Goal: Information Seeking & Learning: Learn about a topic

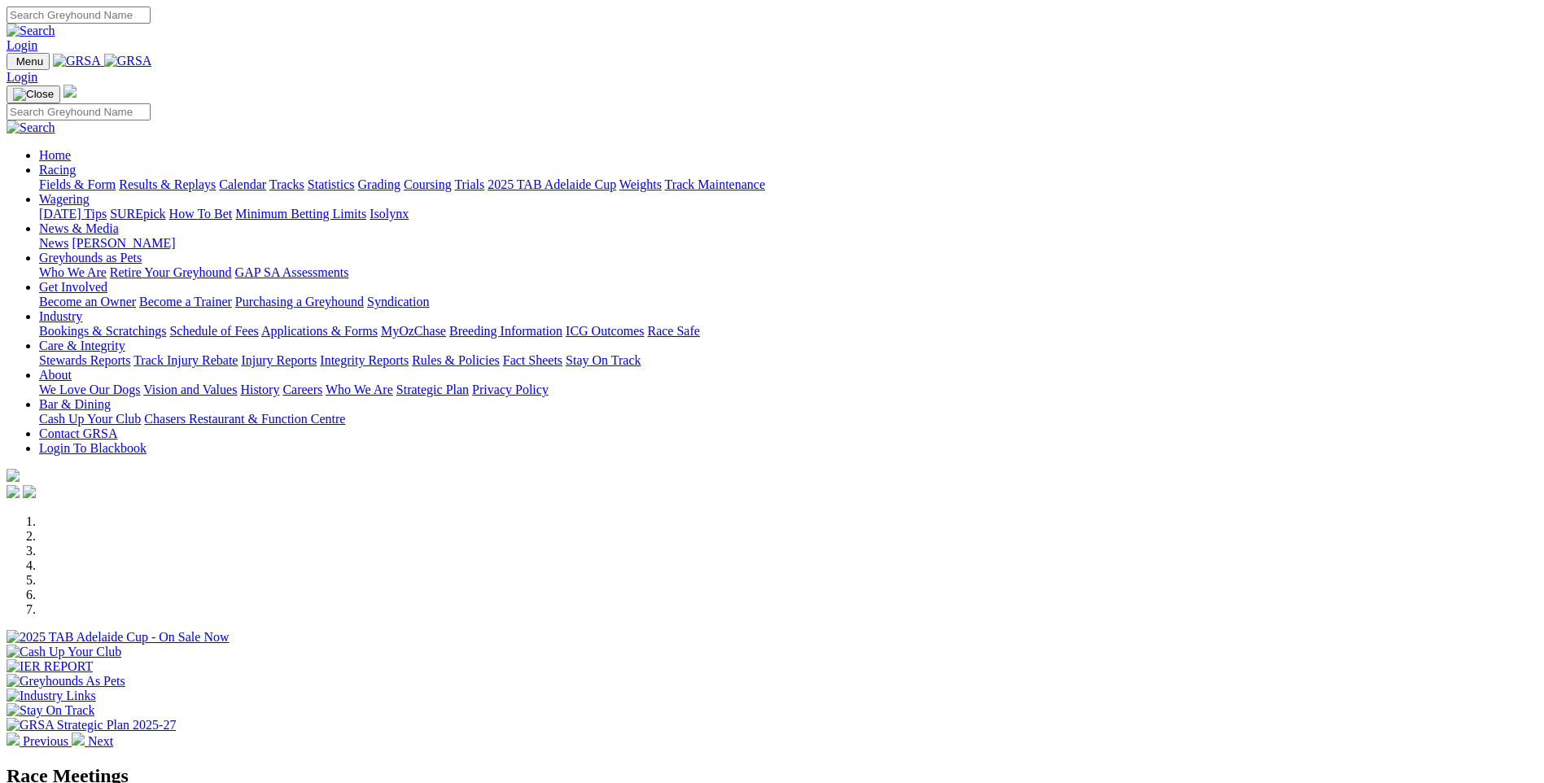
scroll to position [439, 0]
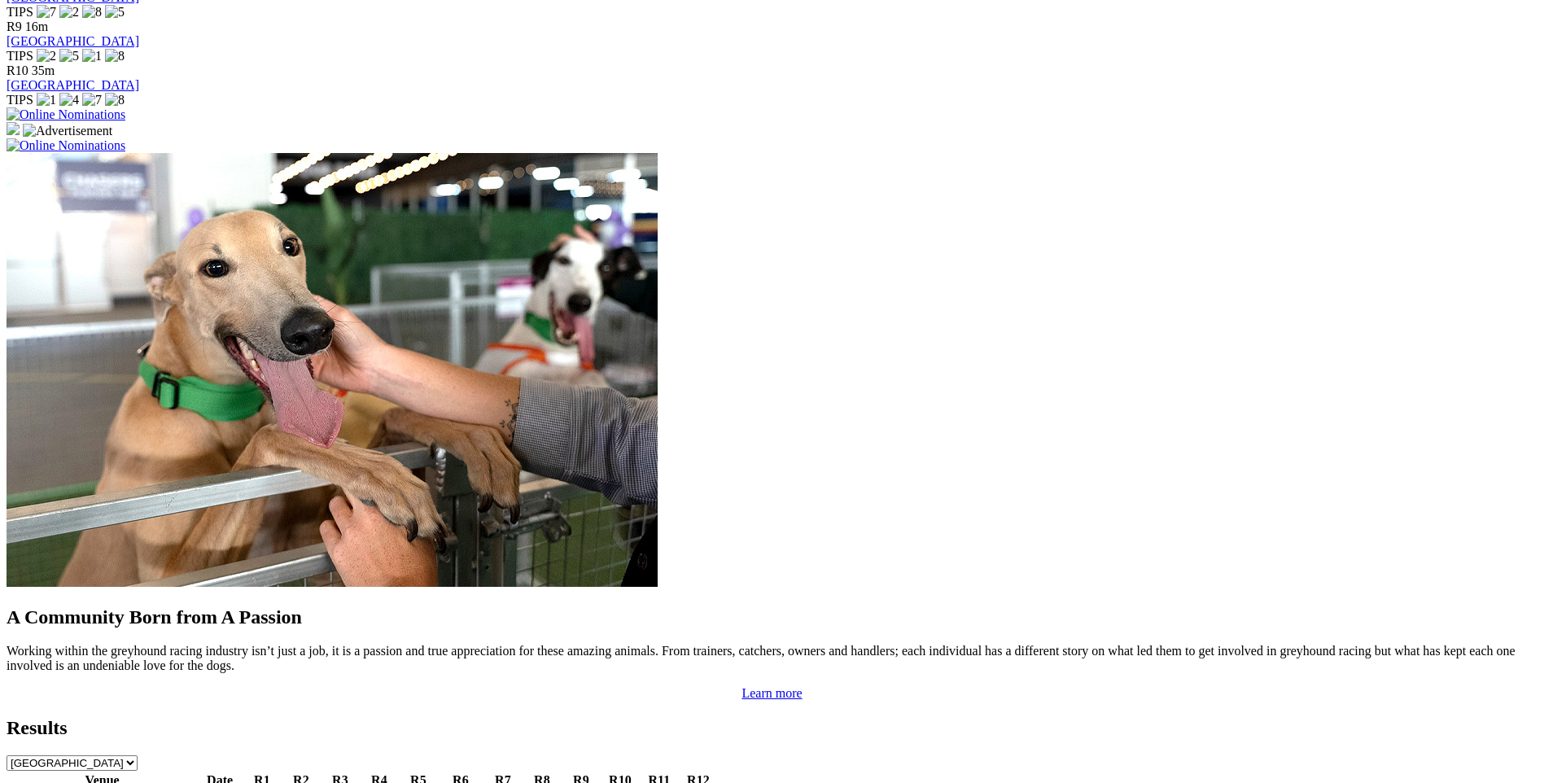
scroll to position [1186, 0]
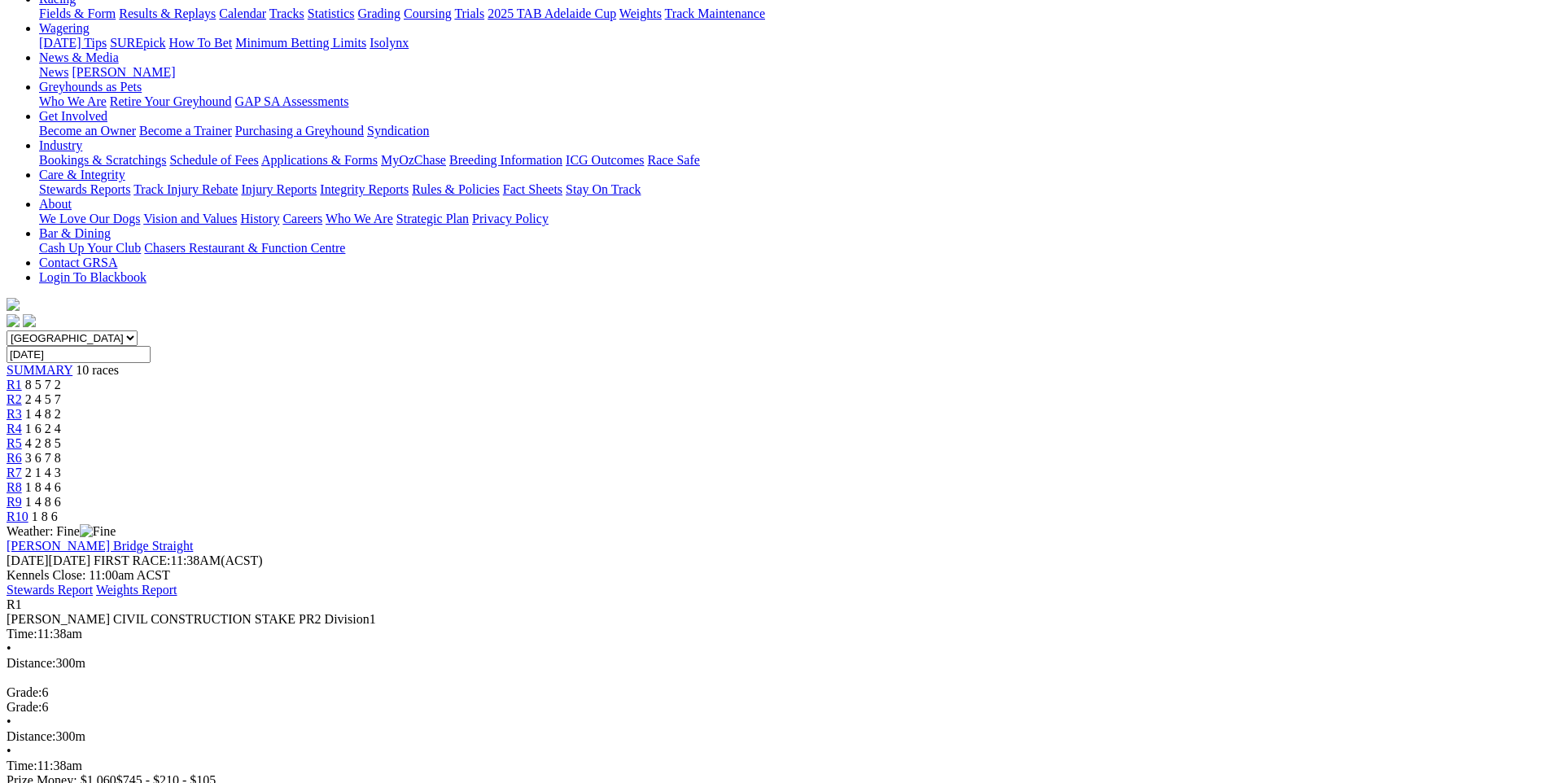
scroll to position [199, 0]
click at [22, 394] on span "R2" at bounding box center [14, 401] width 15 height 14
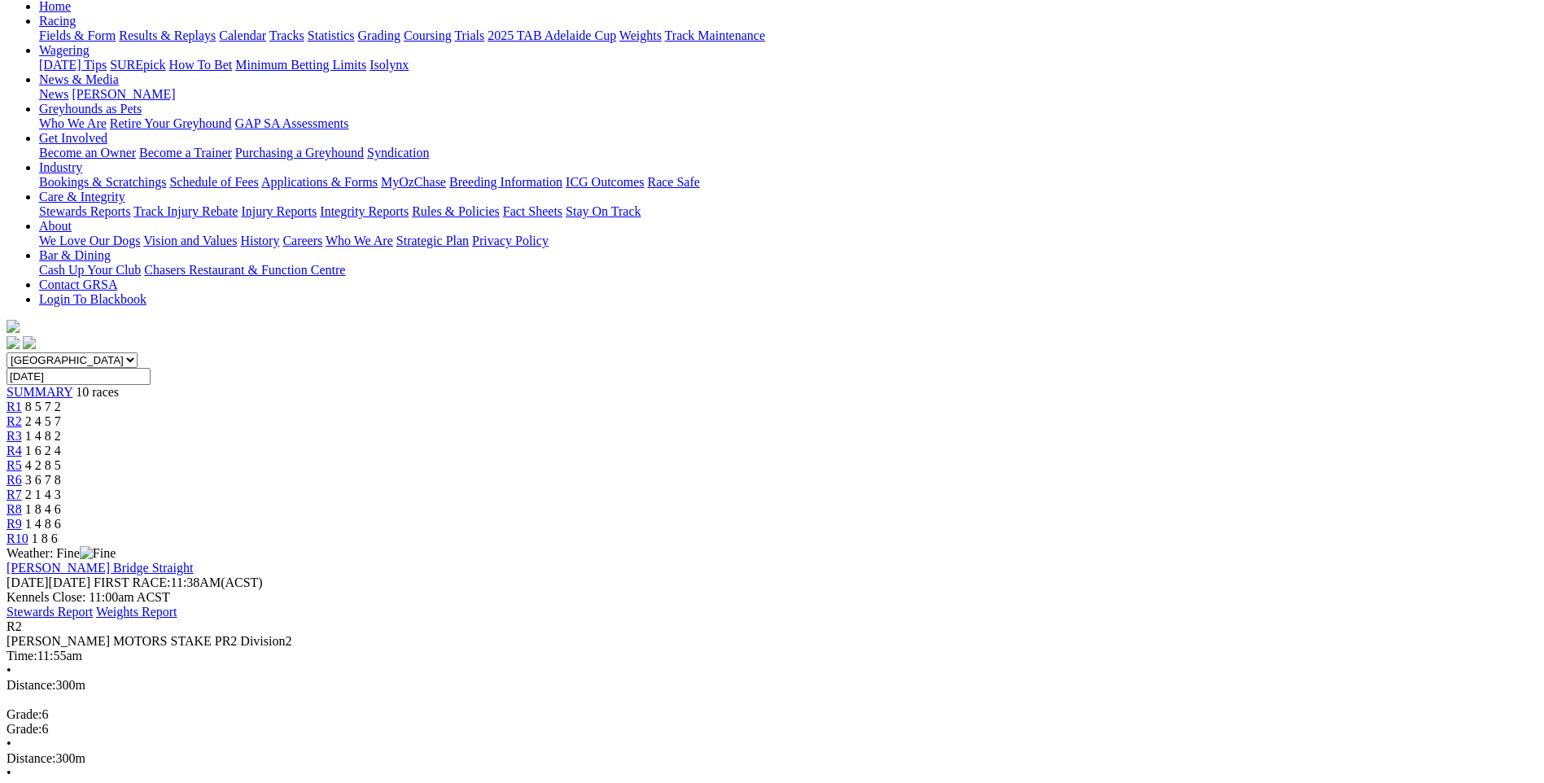
scroll to position [169, 0]
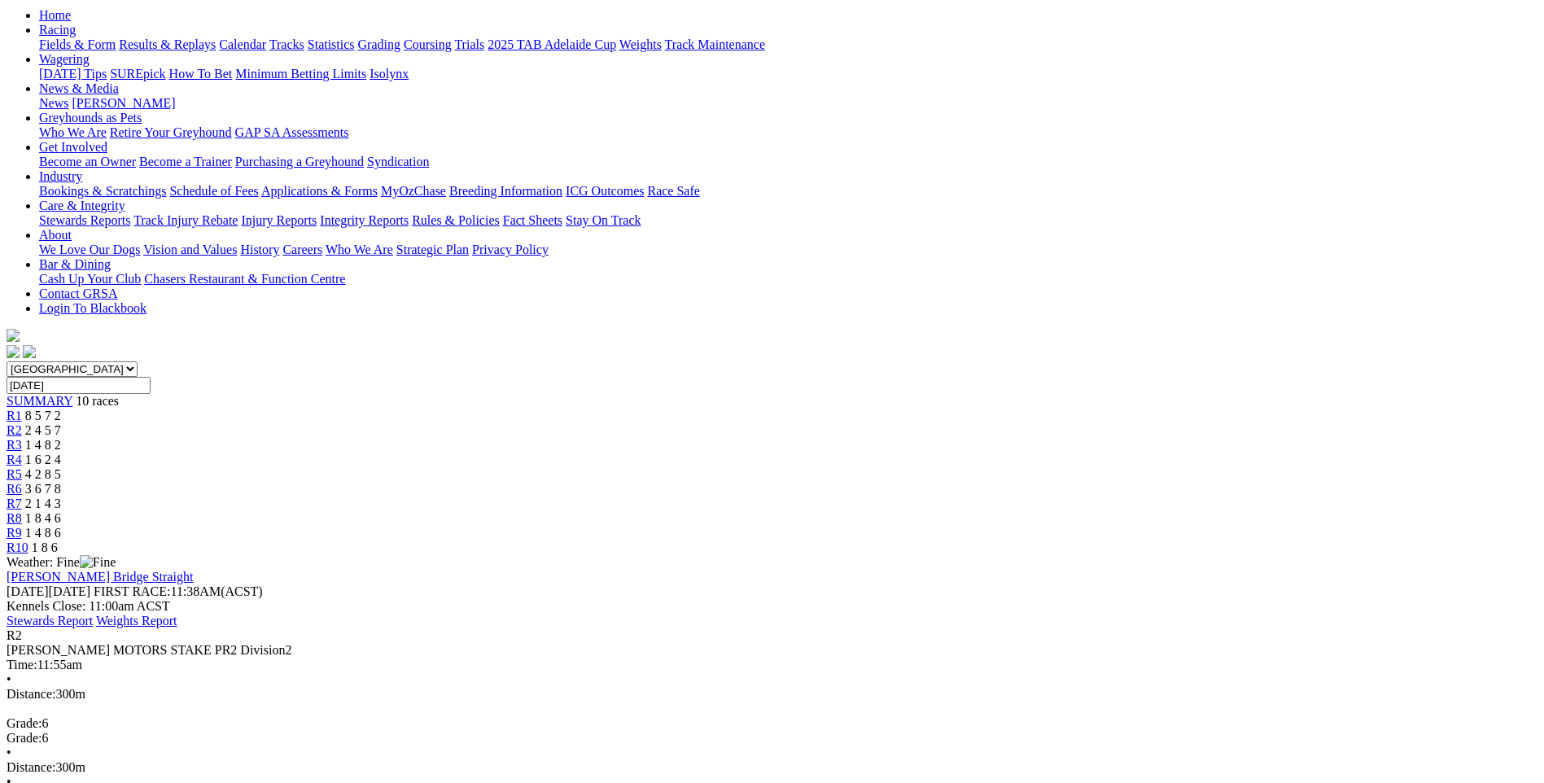
click at [627, 438] on div "R3 1 4 8 2" at bounding box center [772, 445] width 1531 height 15
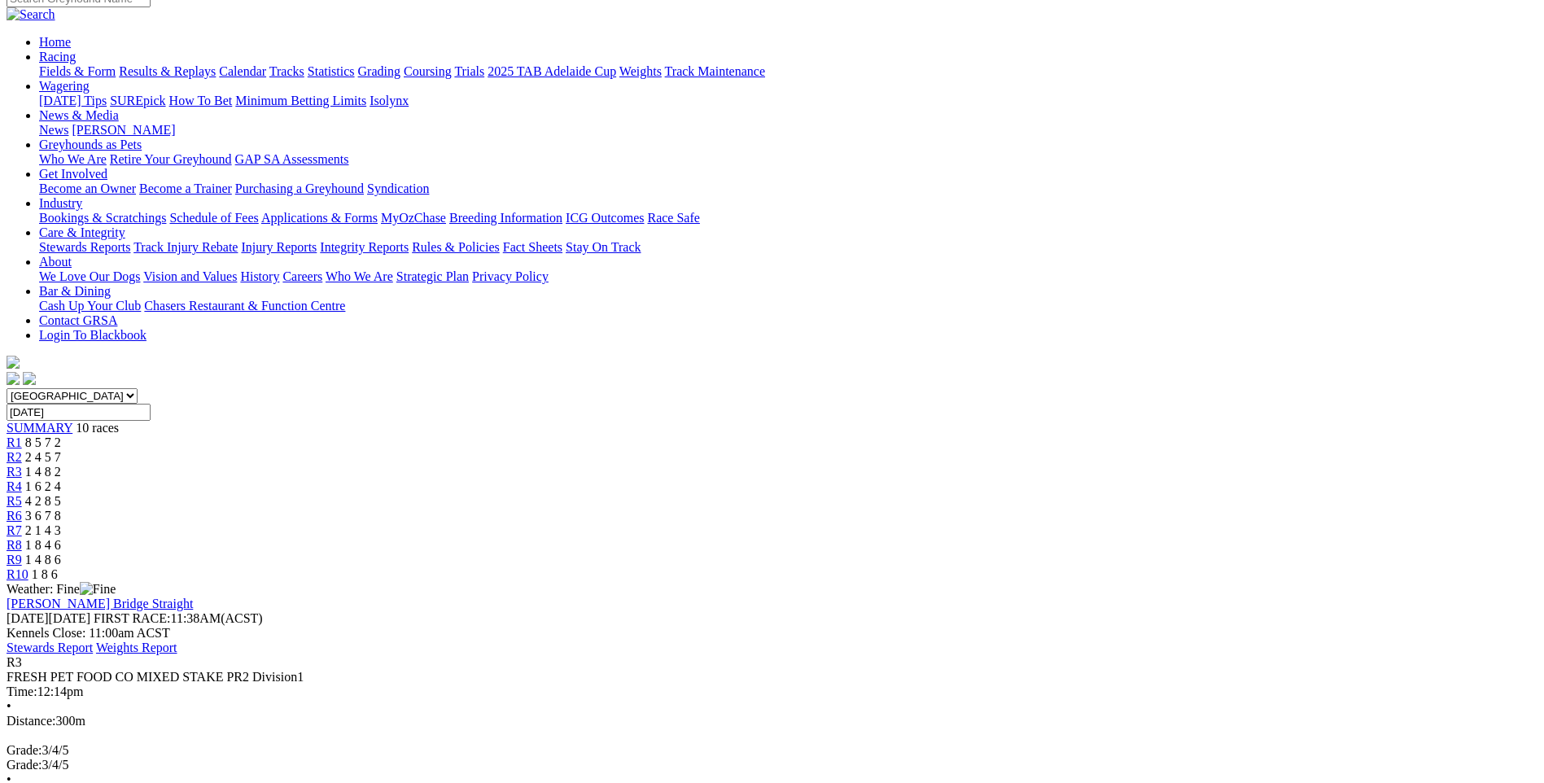
scroll to position [140, 0]
click at [61, 482] on span "1 6 2 4" at bounding box center [43, 489] width 36 height 14
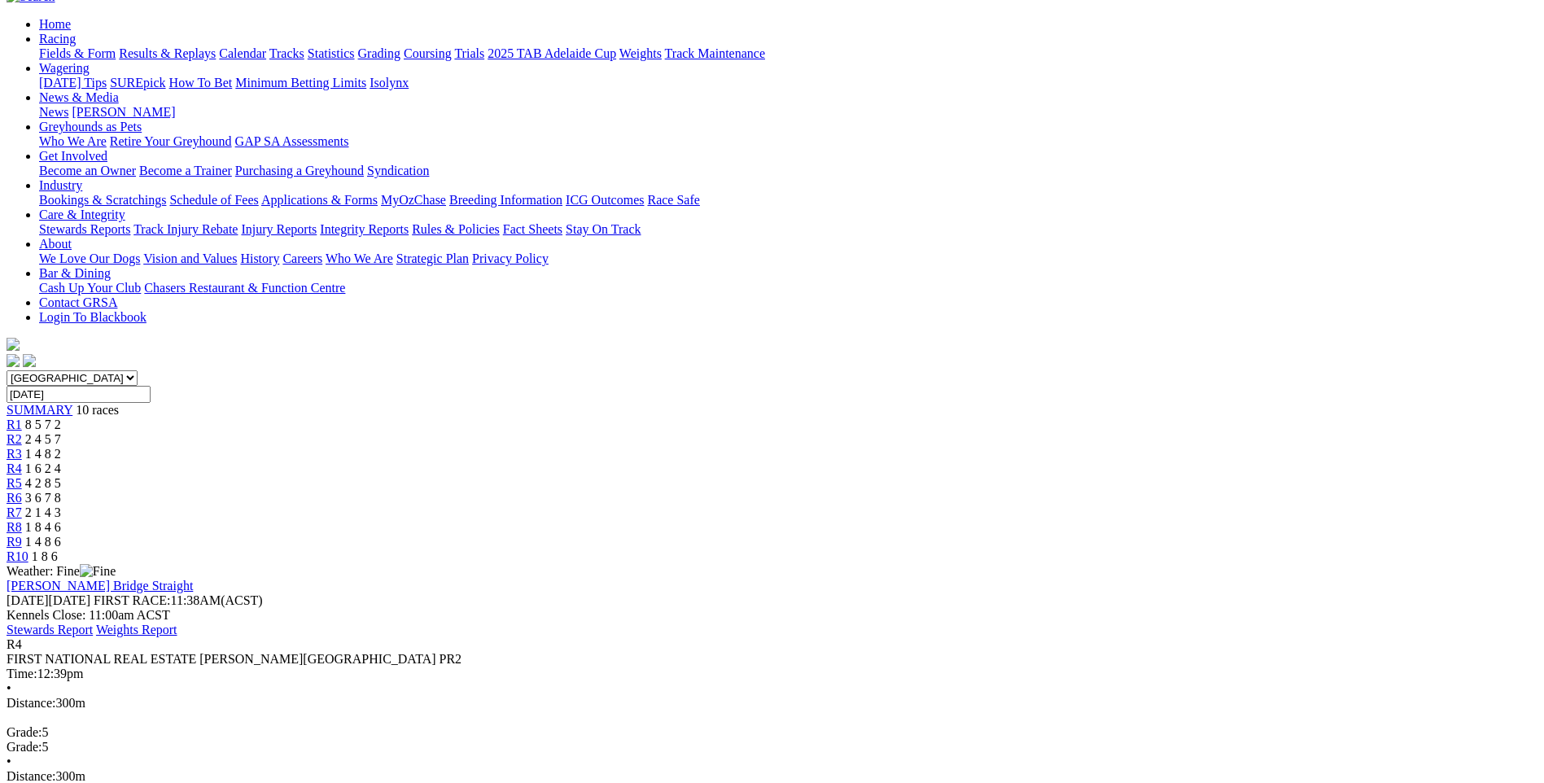
scroll to position [159, 0]
click at [61, 478] on span "4 2 8 5" at bounding box center [43, 485] width 36 height 14
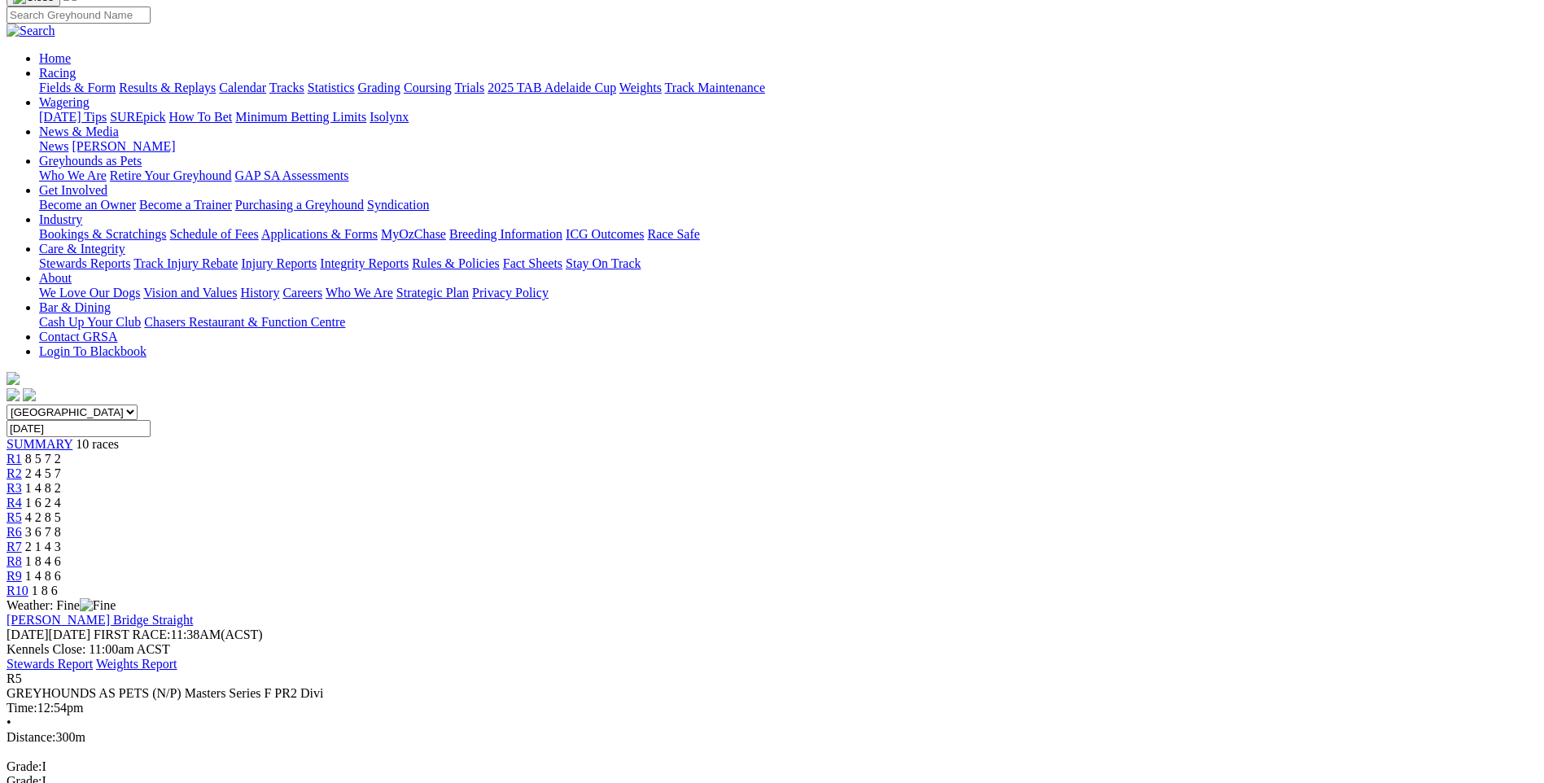
scroll to position [118, 0]
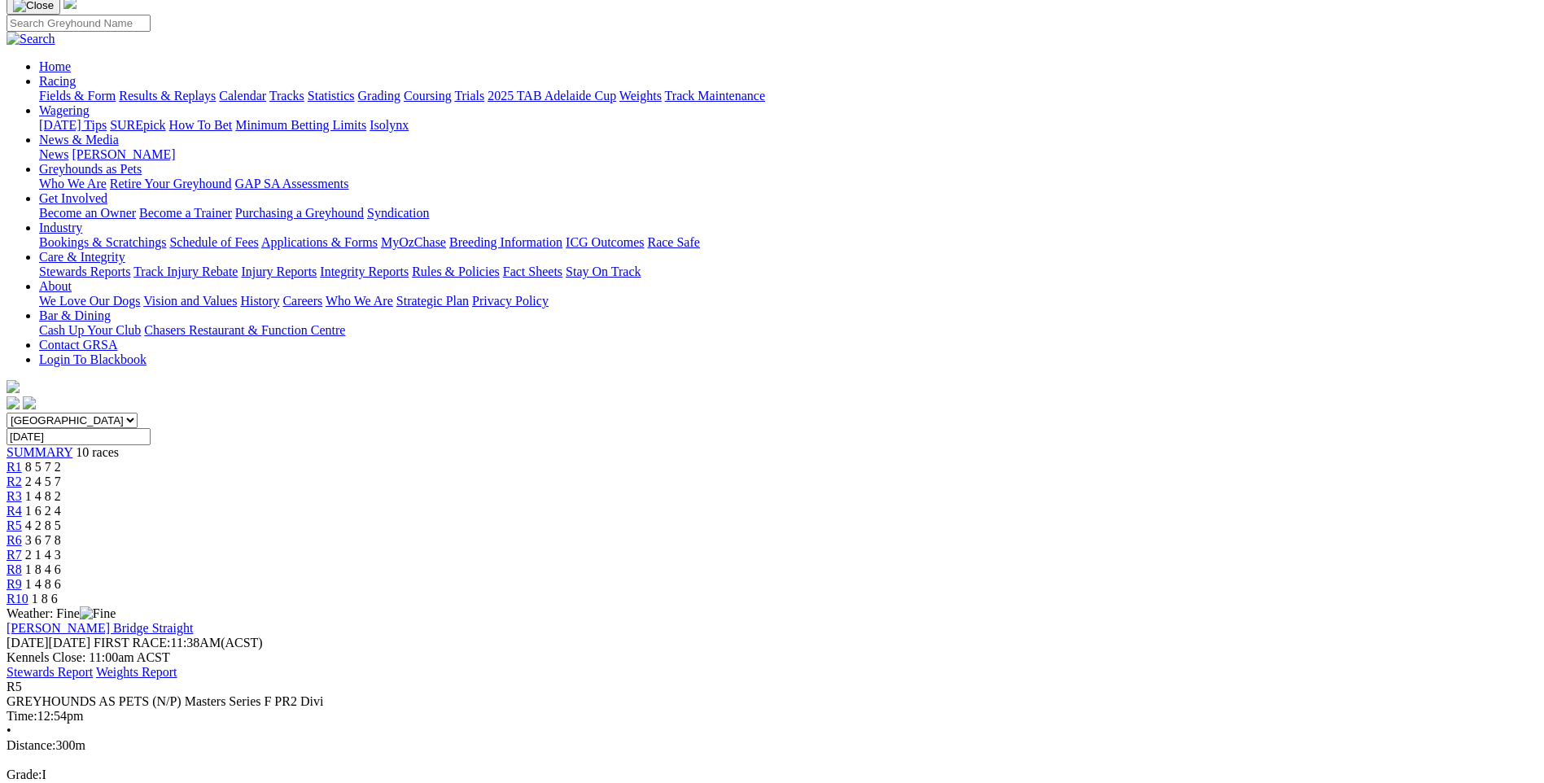
click at [22, 533] on span "R6" at bounding box center [14, 540] width 15 height 14
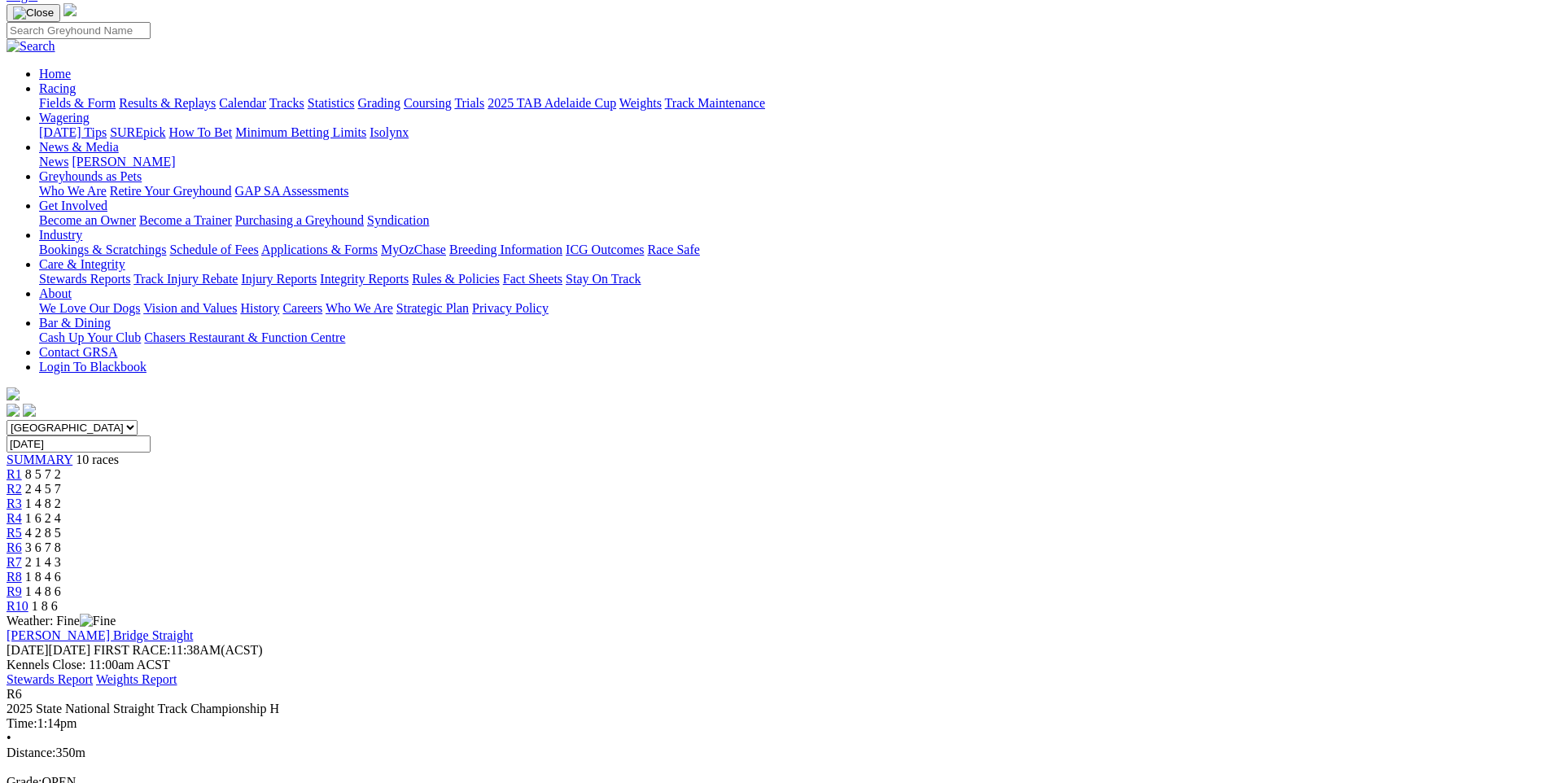
scroll to position [94, 0]
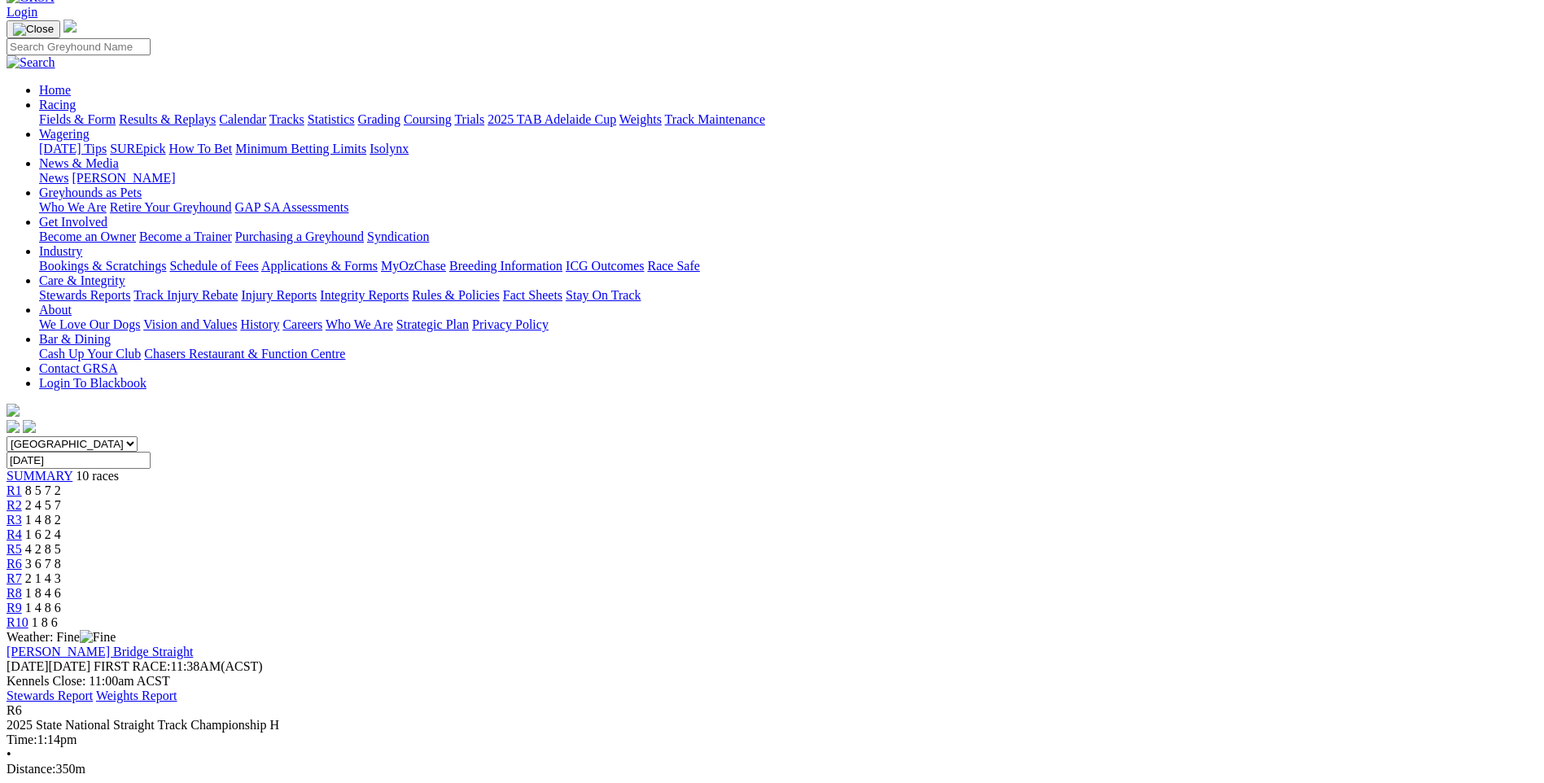
click at [978, 572] on div "R7 2 1 4 3" at bounding box center [772, 579] width 1531 height 15
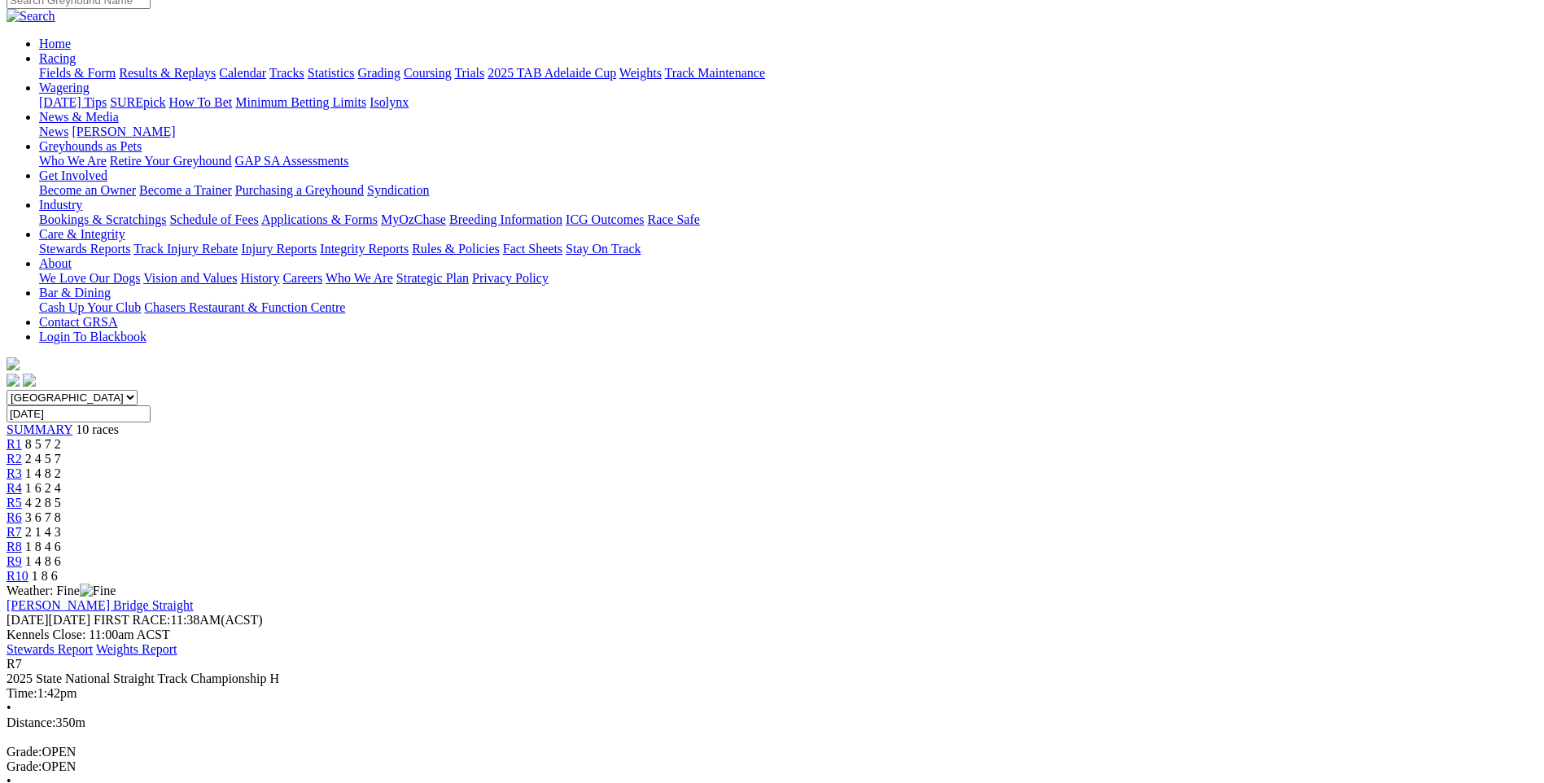
scroll to position [134, 0]
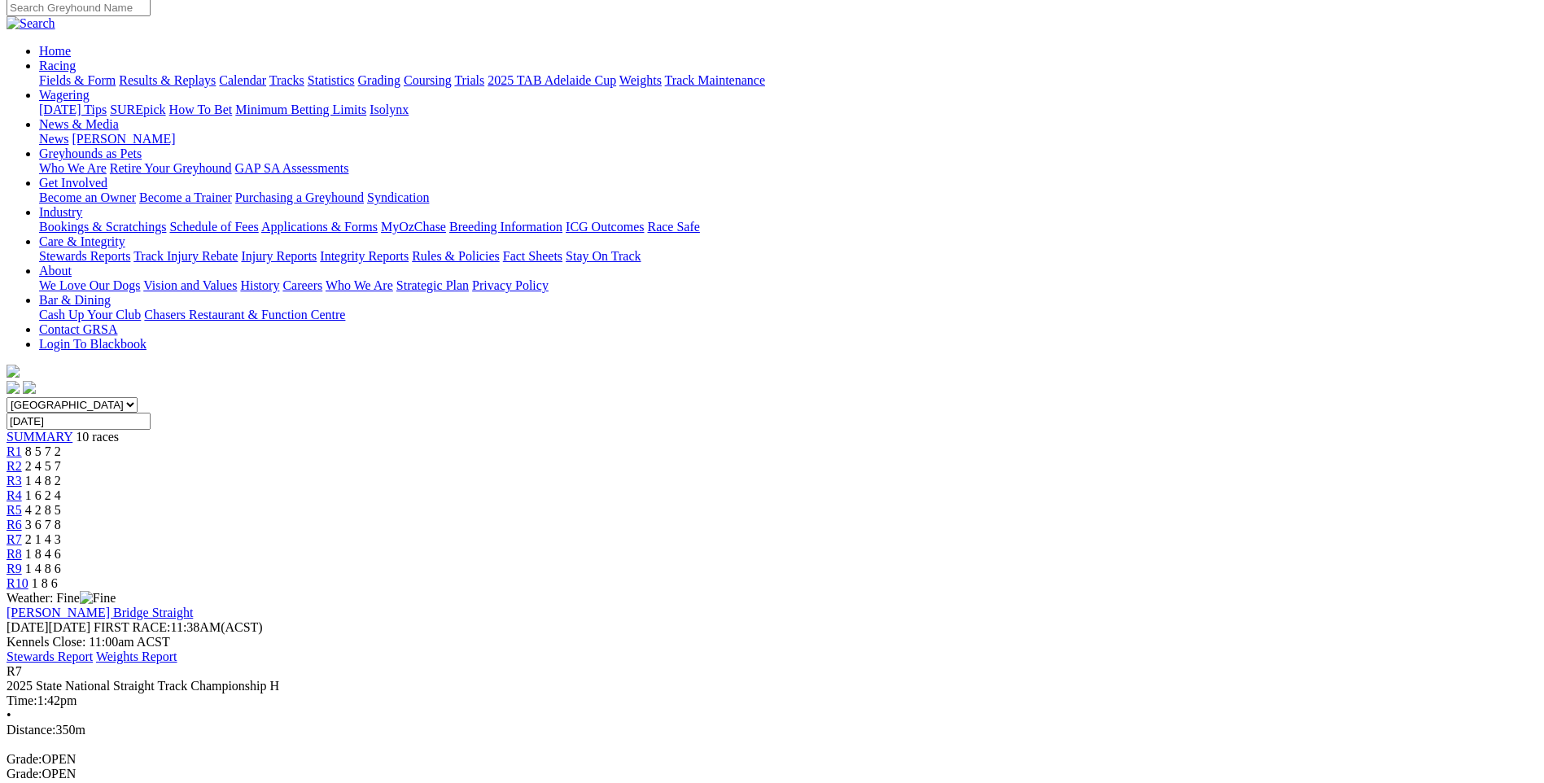
click at [1025, 547] on div "R8 1 8 4 6" at bounding box center [772, 554] width 1531 height 15
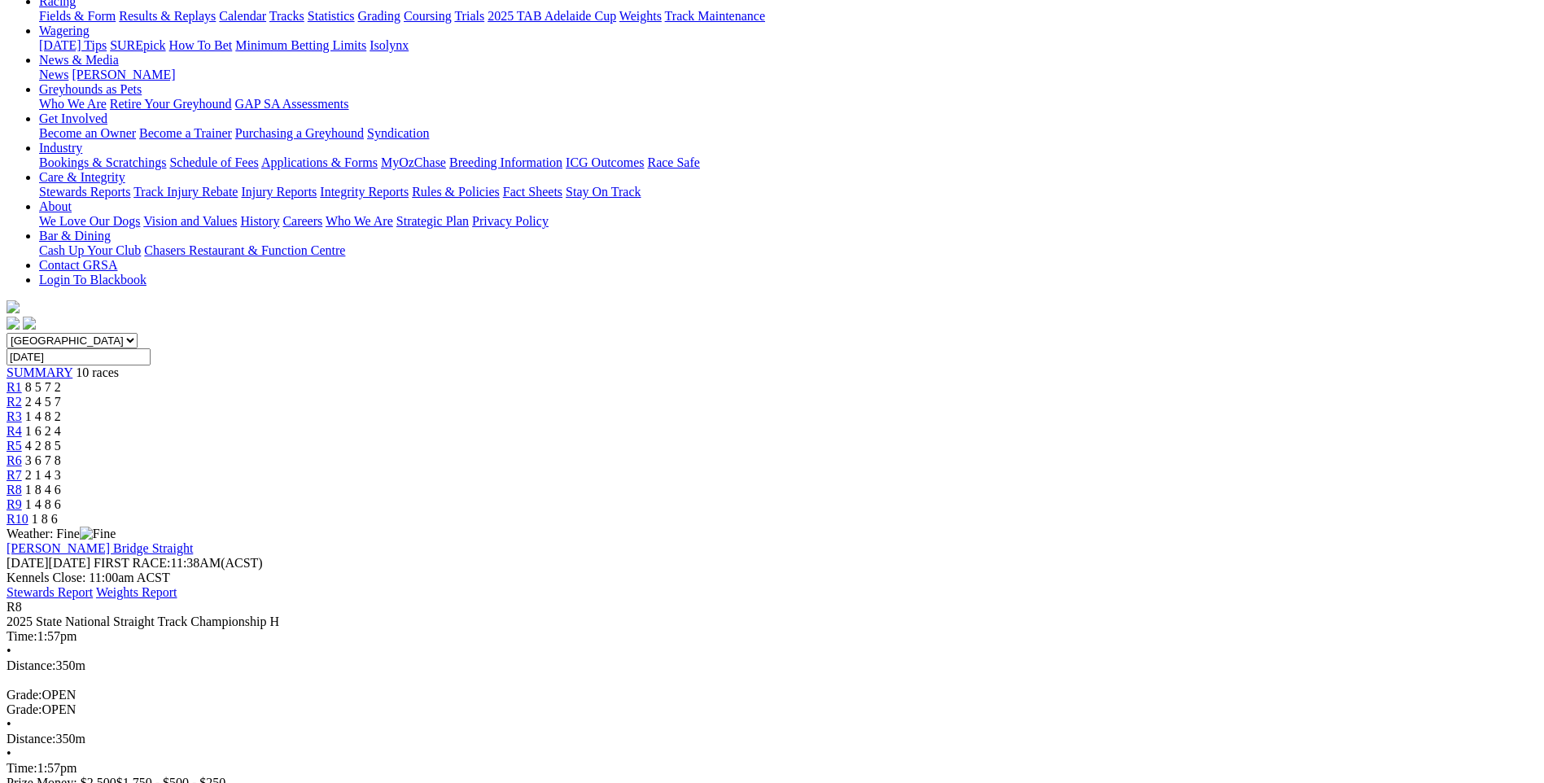
scroll to position [196, 0]
click at [1146, 499] on div "R9 1 4 8 6" at bounding box center [772, 506] width 1531 height 15
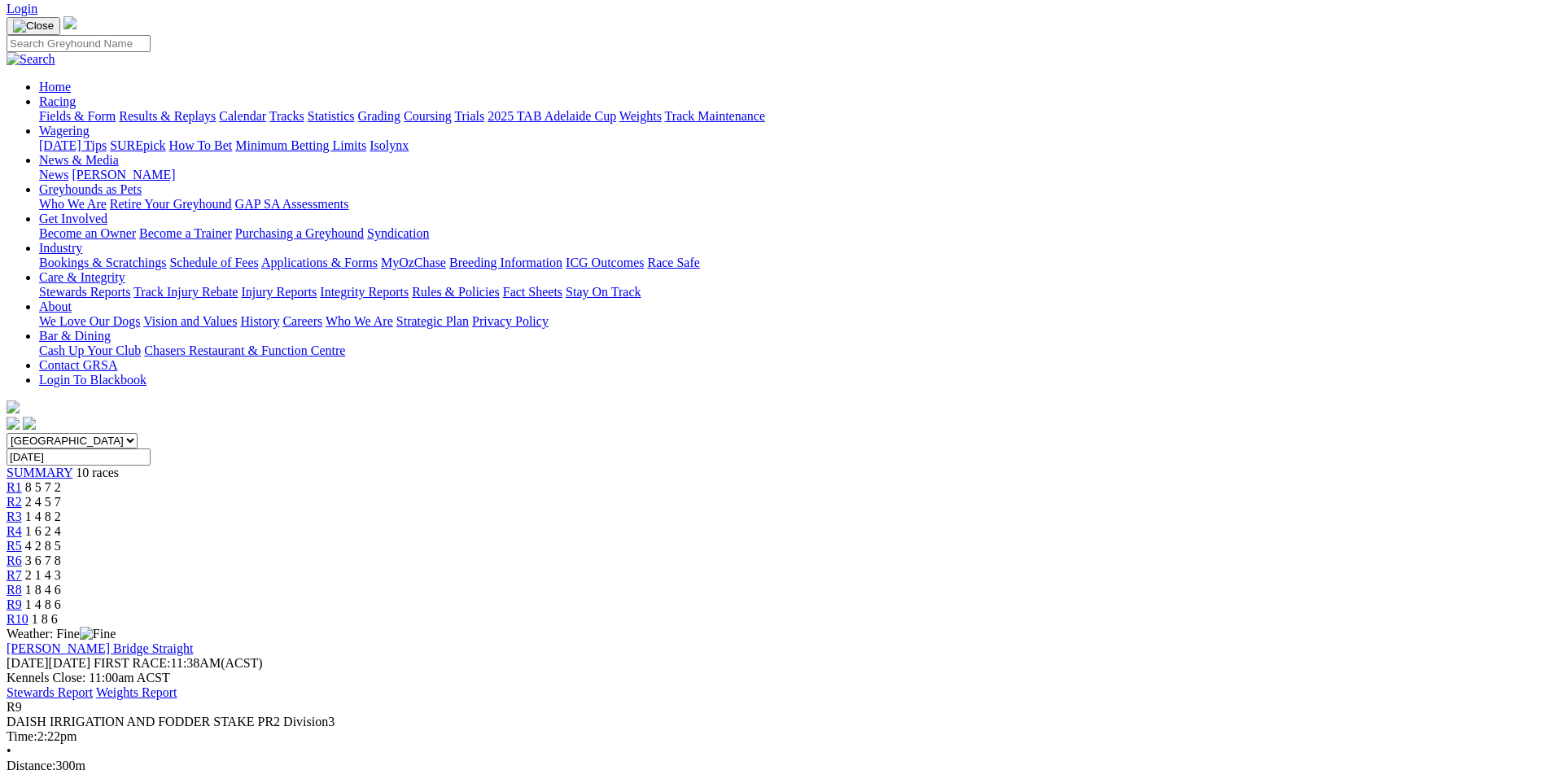
scroll to position [85, 0]
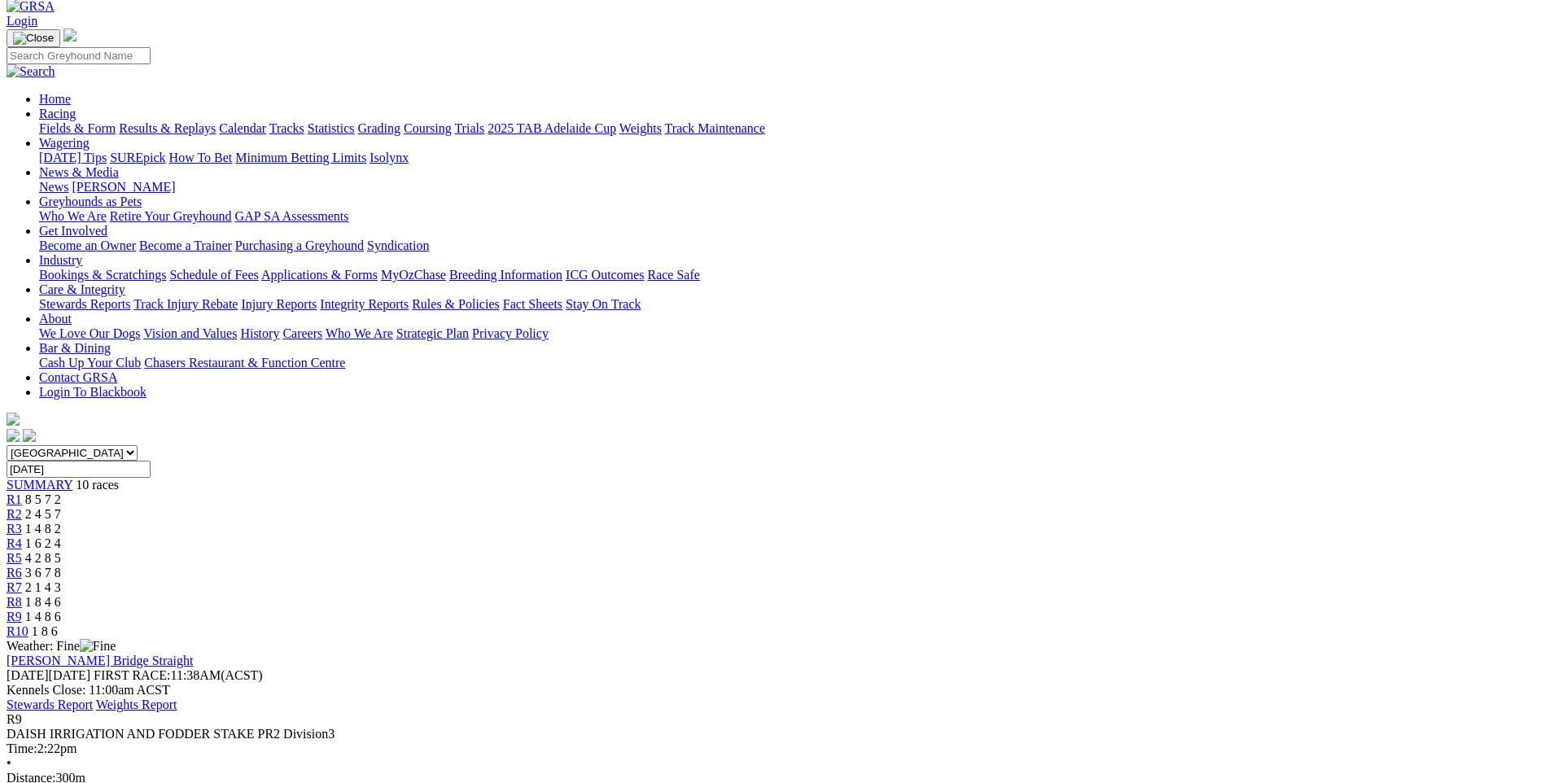
click at [1245, 624] on div "R10 1 8 6" at bounding box center [772, 631] width 1531 height 15
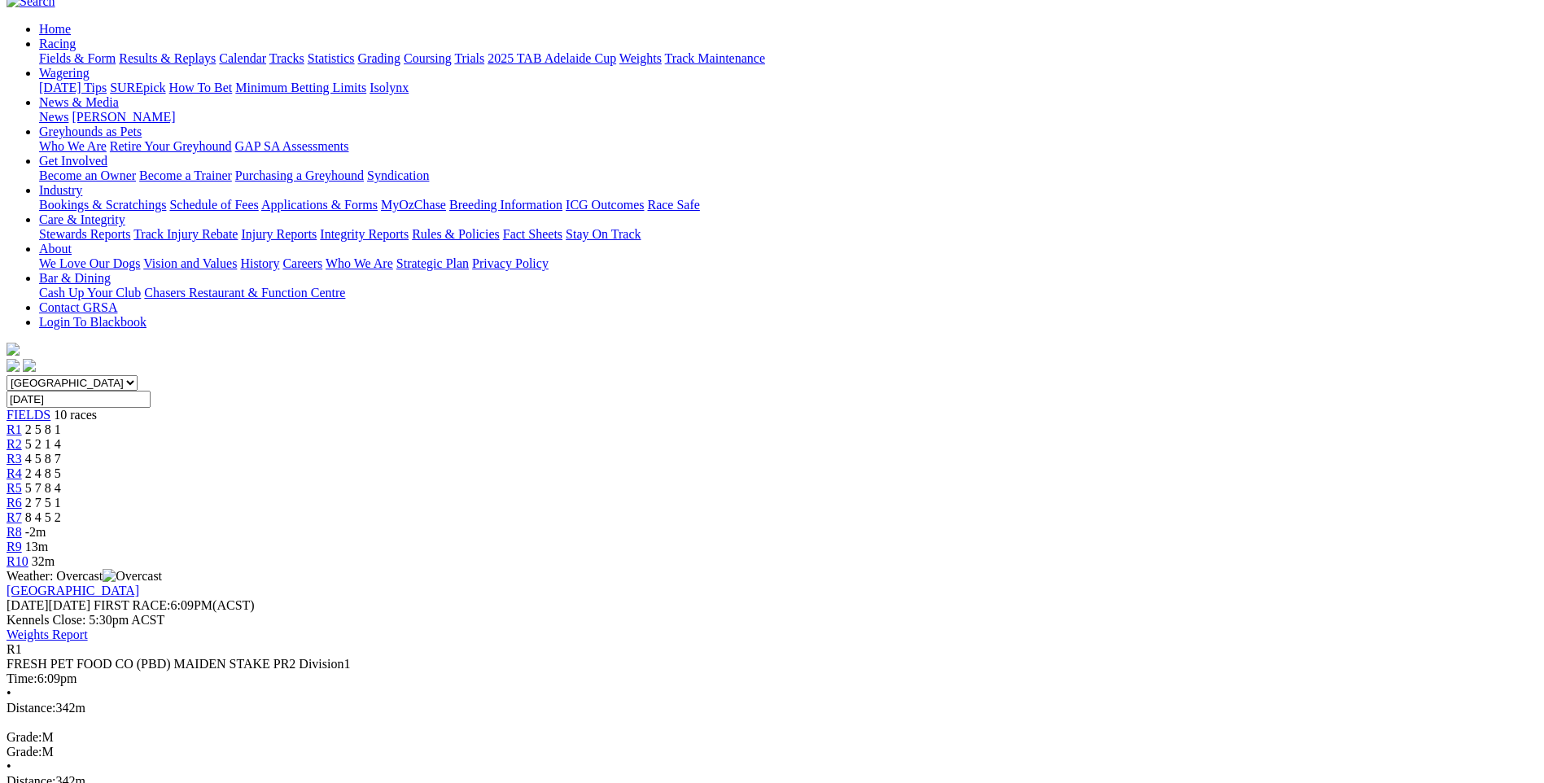
scroll to position [155, 0]
click at [513, 438] on div "R2 5 2 1 4" at bounding box center [772, 445] width 1531 height 15
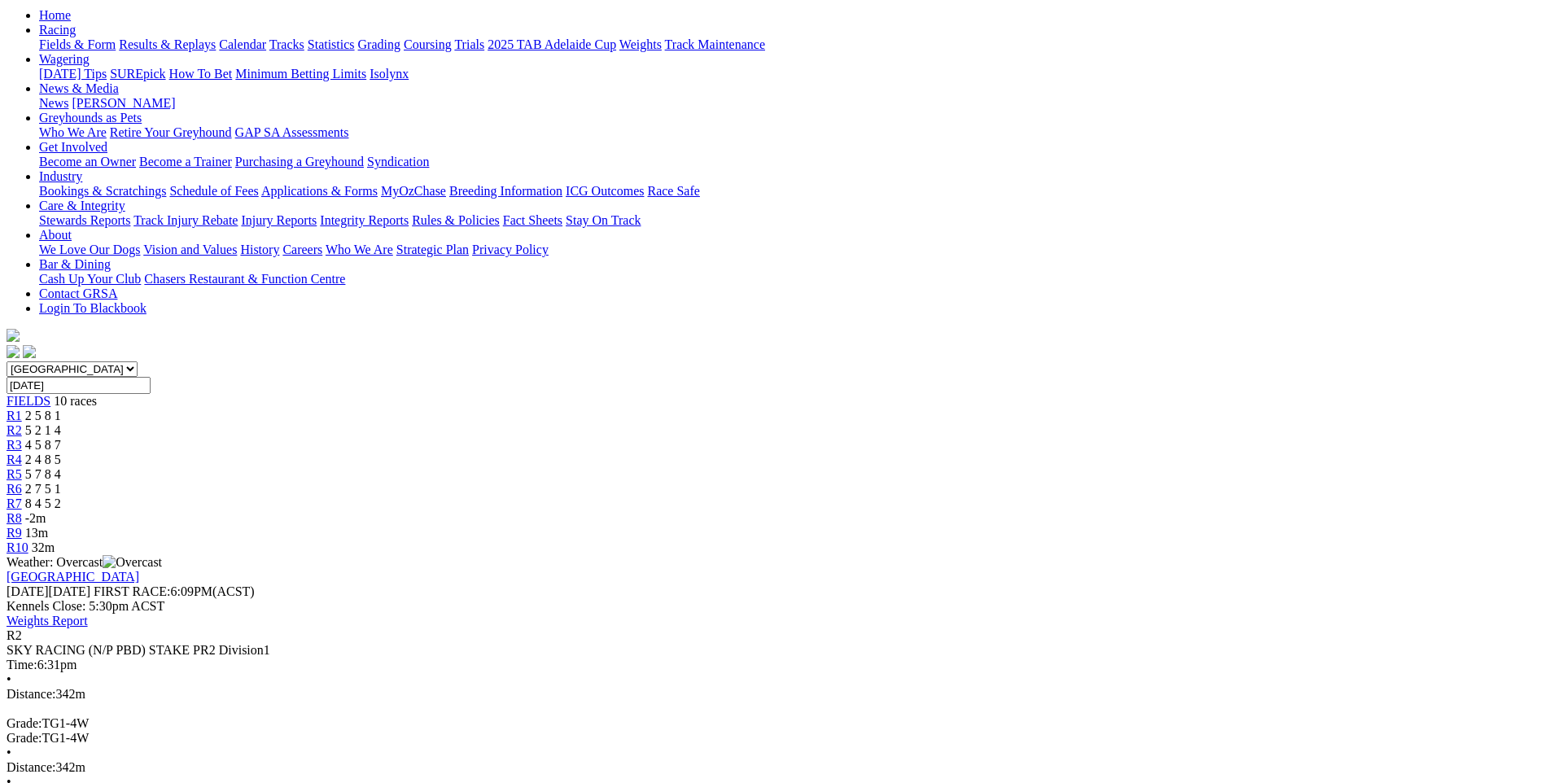
scroll to position [169, 0]
click at [61, 439] on span "4 5 8 7" at bounding box center [43, 446] width 36 height 14
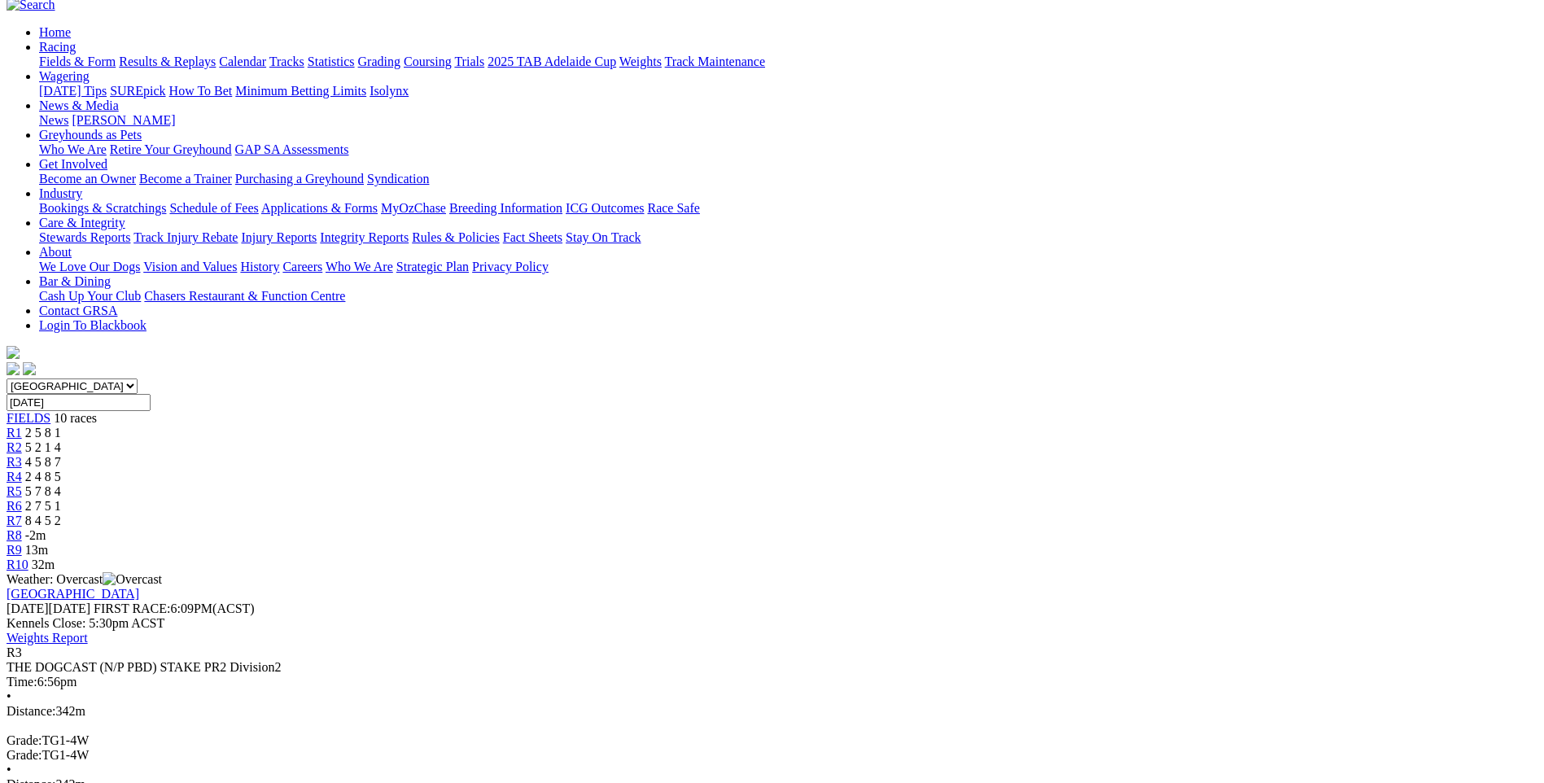
scroll to position [151, 0]
click at [685, 471] on div "R4 2 4 8 5" at bounding box center [772, 478] width 1531 height 15
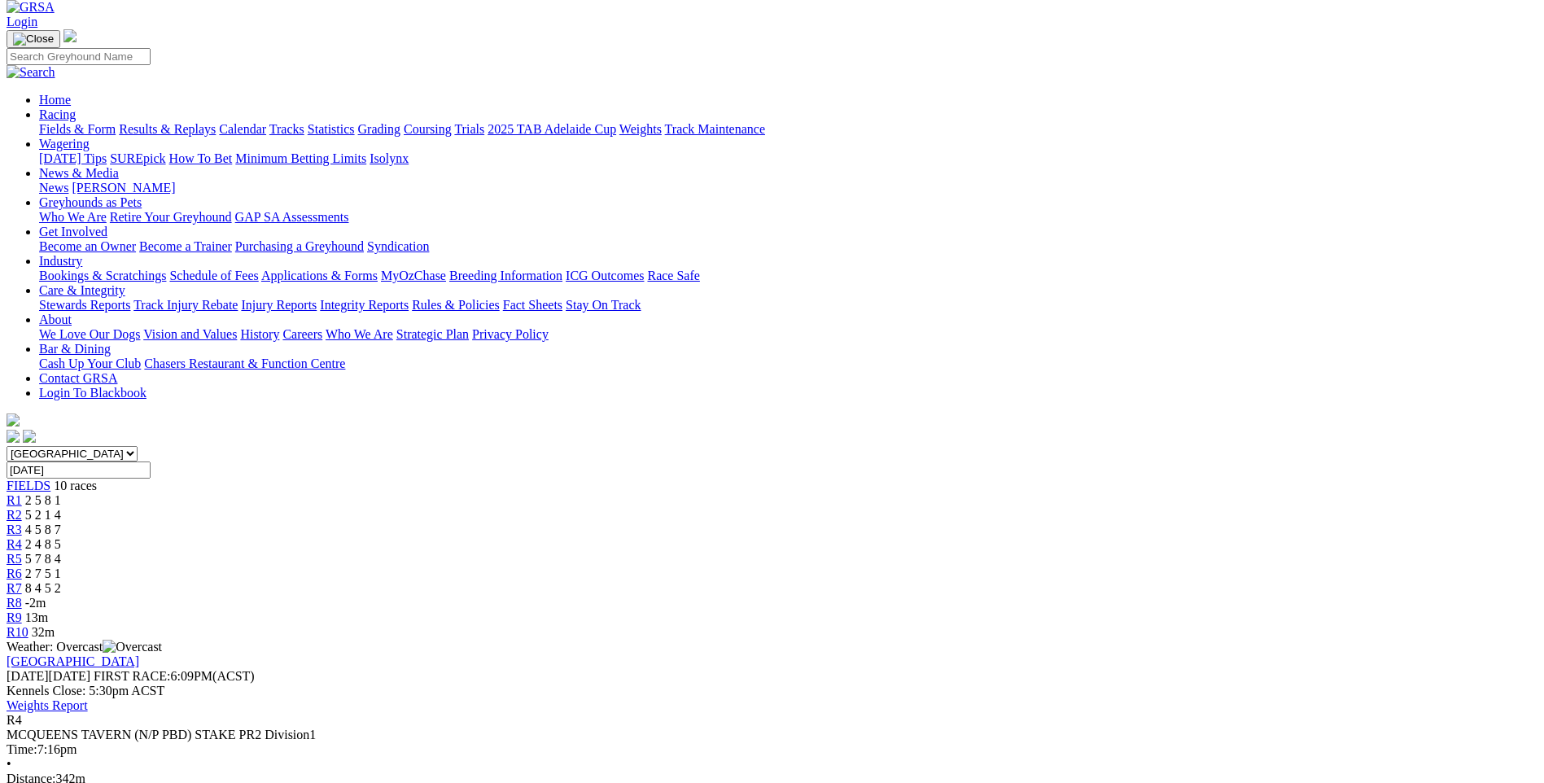
scroll to position [81, 0]
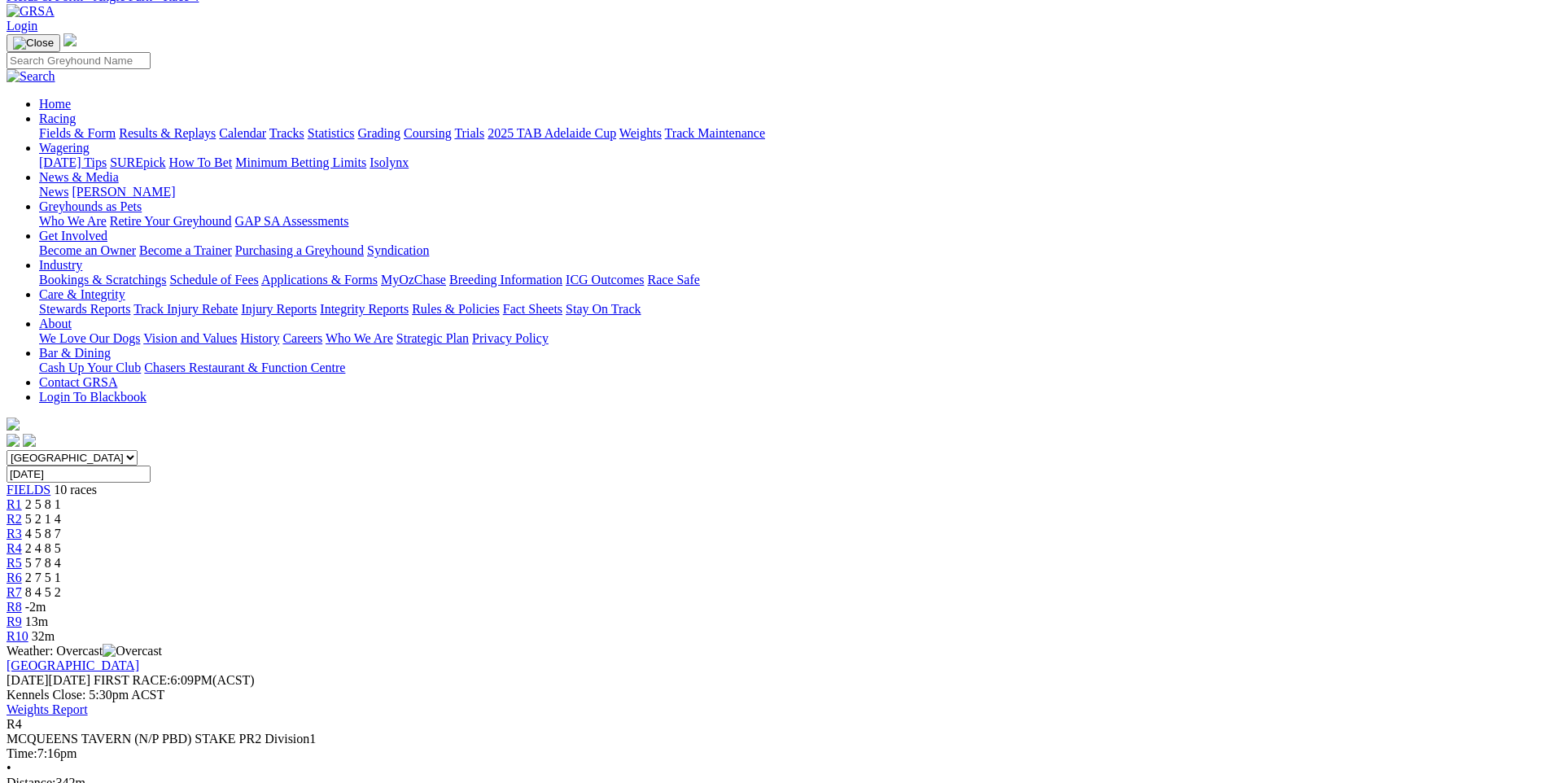
click at [61, 527] on span "4 5 8 7" at bounding box center [43, 534] width 36 height 14
click at [22, 527] on span "R3" at bounding box center [14, 534] width 15 height 14
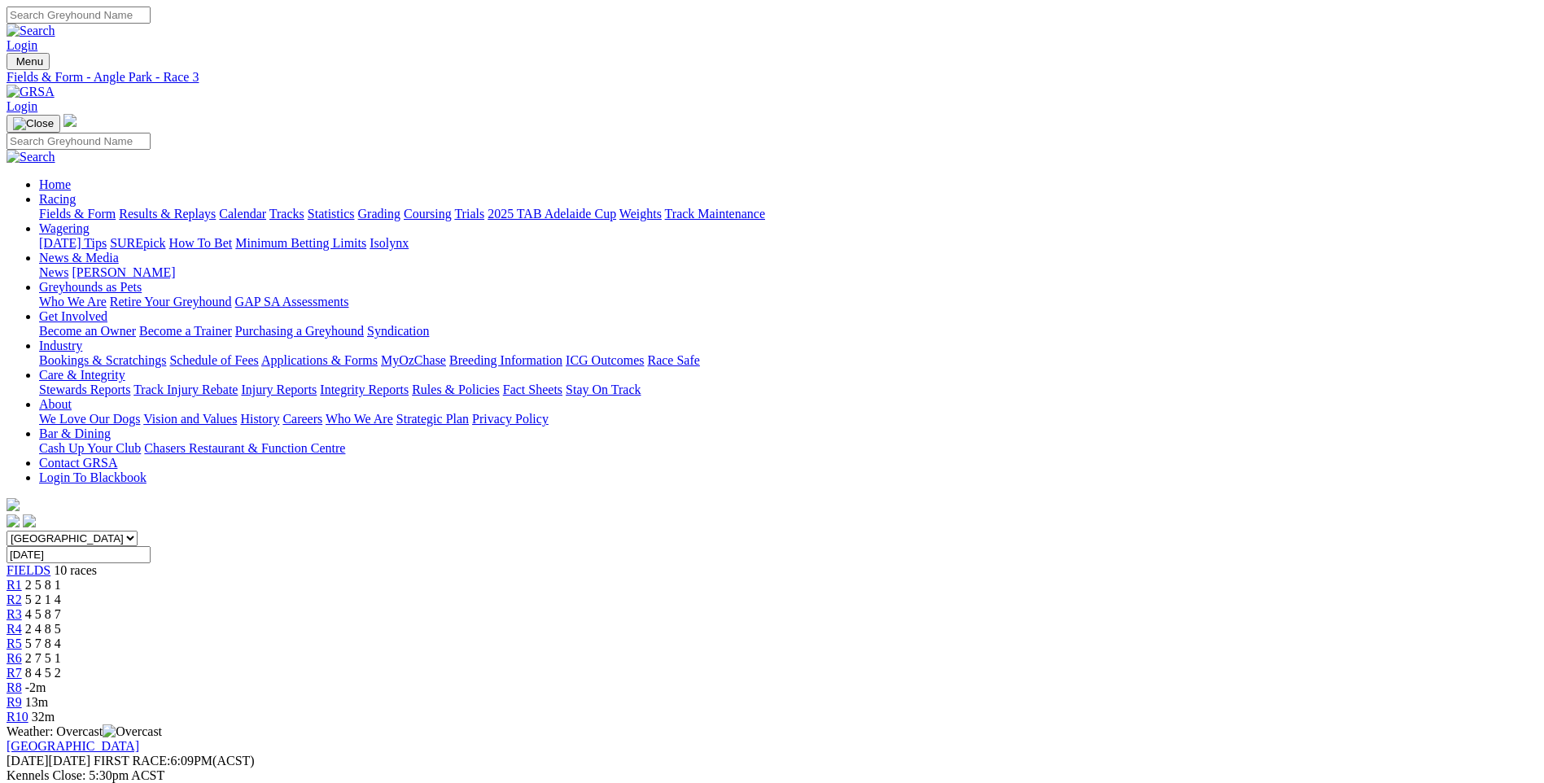
click at [61, 637] on span "5 7 8 4" at bounding box center [43, 644] width 36 height 14
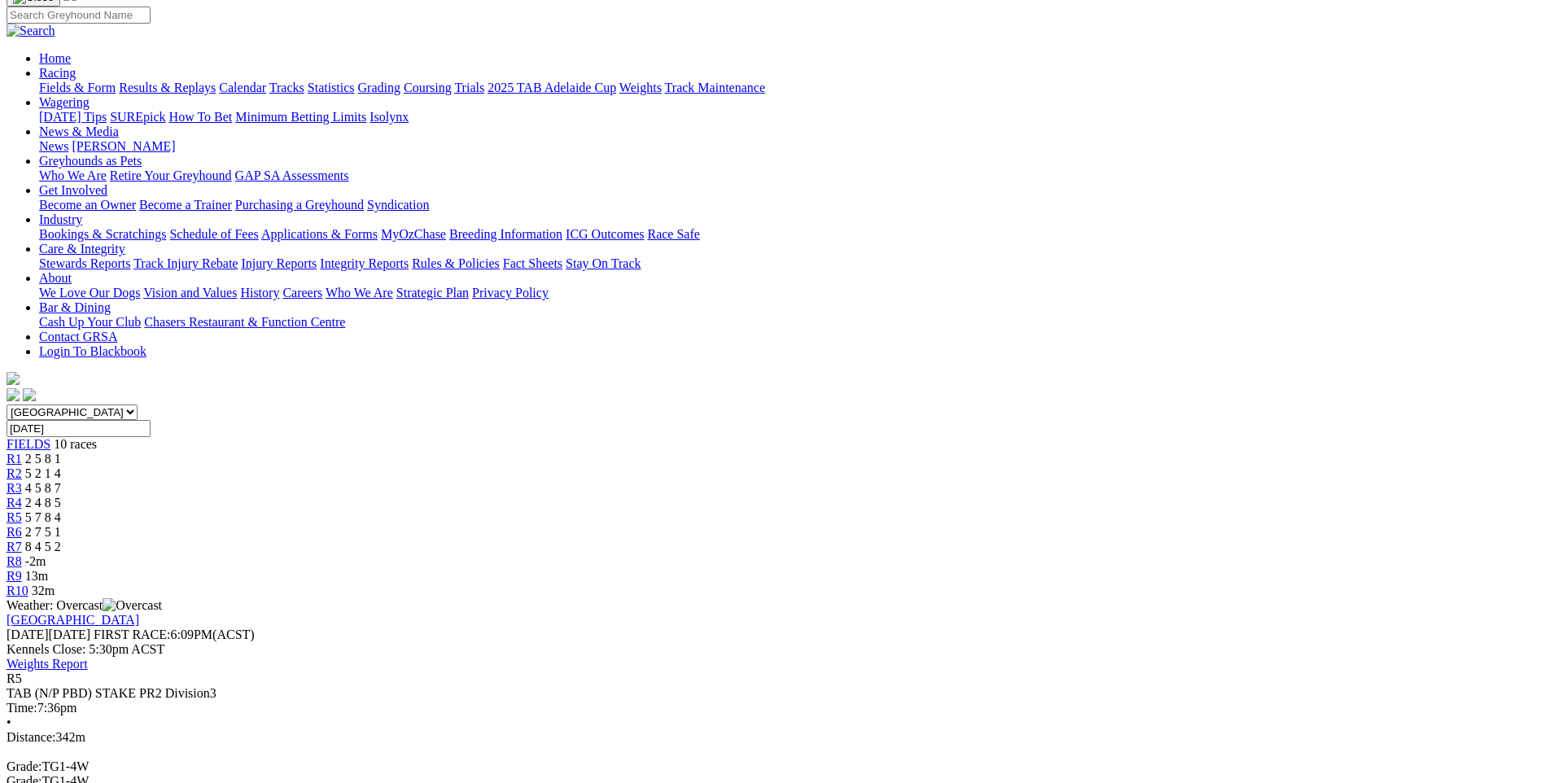
scroll to position [116, 0]
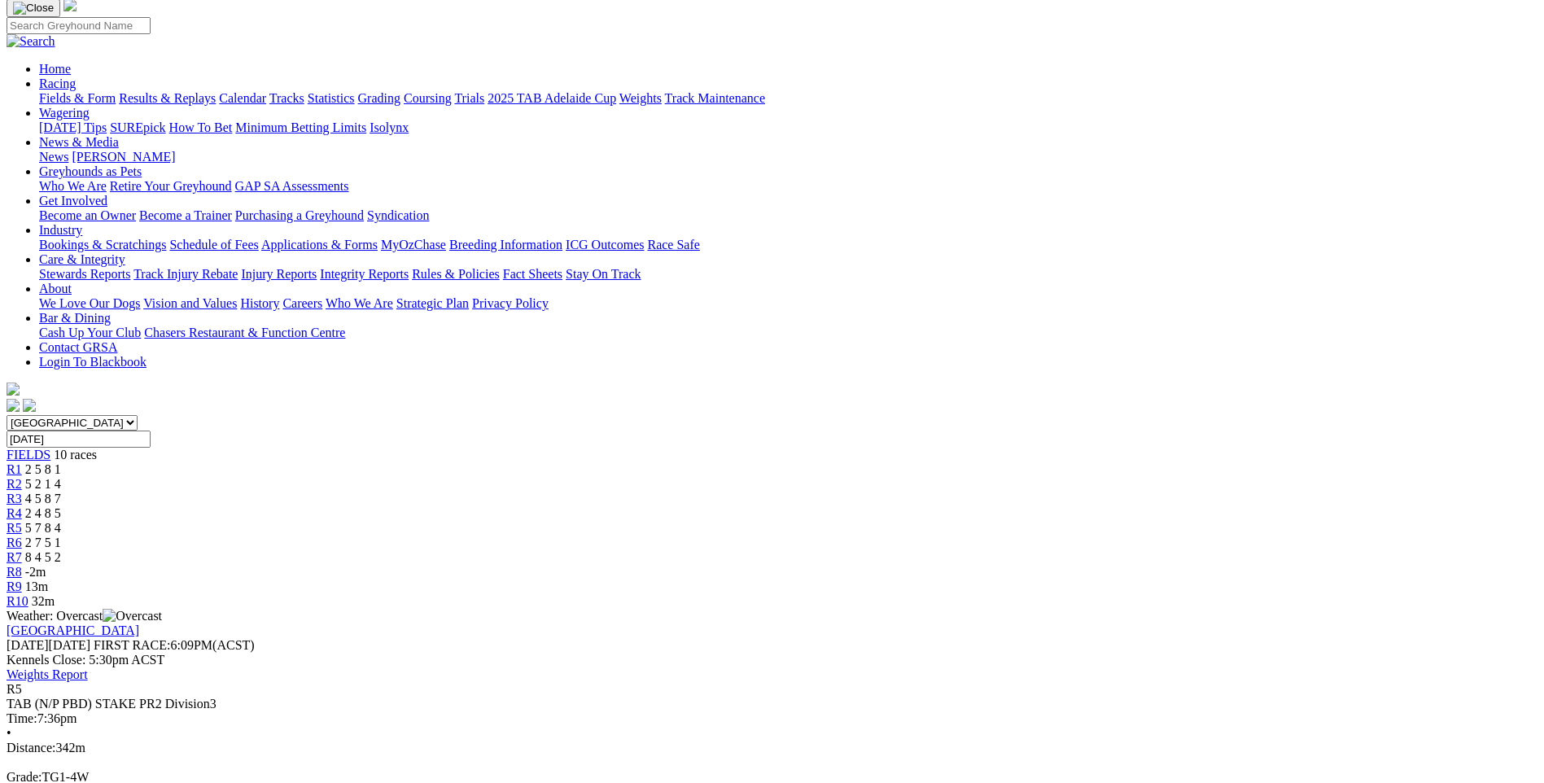
click at [22, 536] on span "R6" at bounding box center [14, 543] width 15 height 14
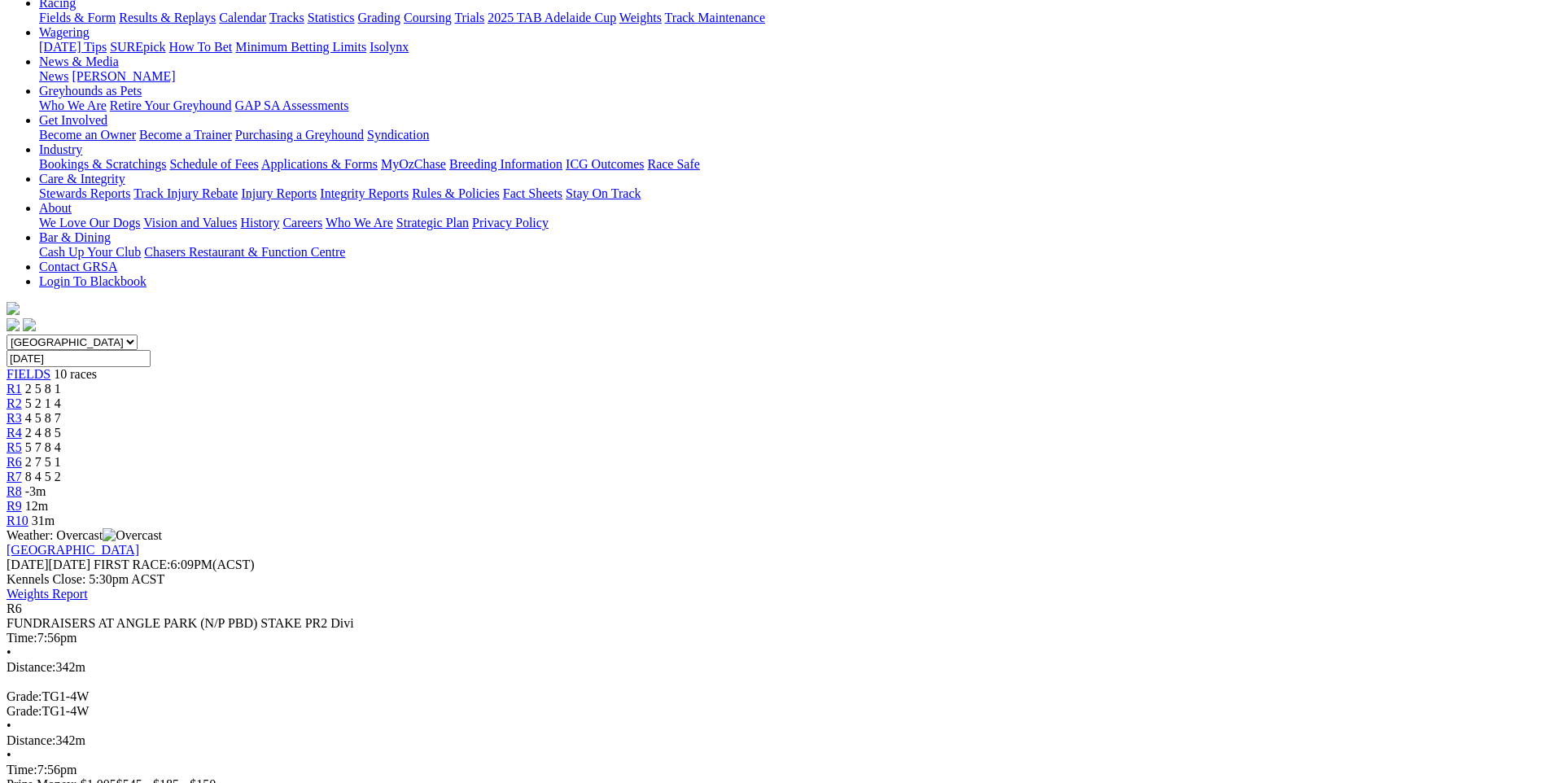
scroll to position [195, 0]
click at [22, 471] on span "R7" at bounding box center [14, 478] width 15 height 14
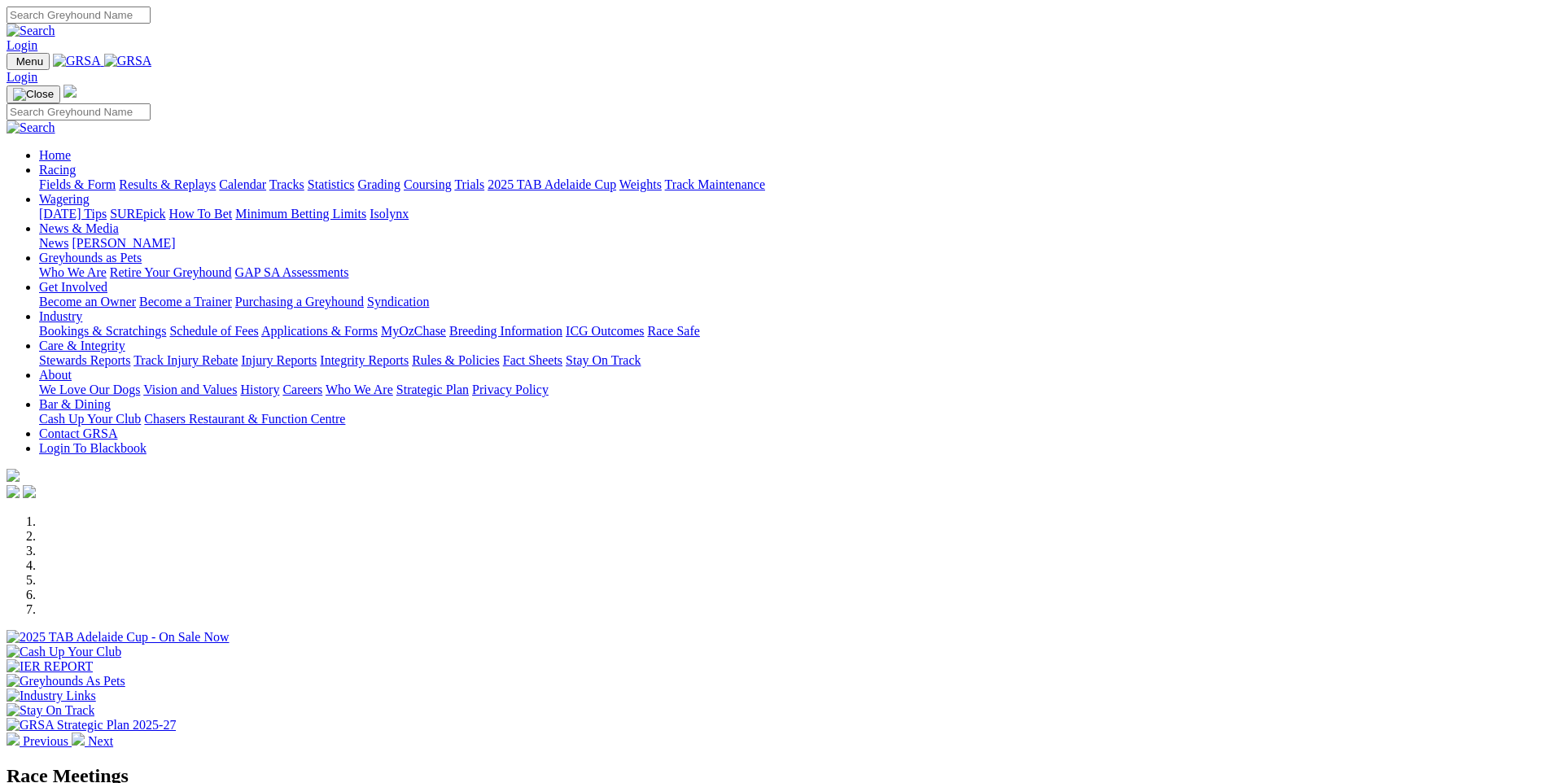
scroll to position [484, 0]
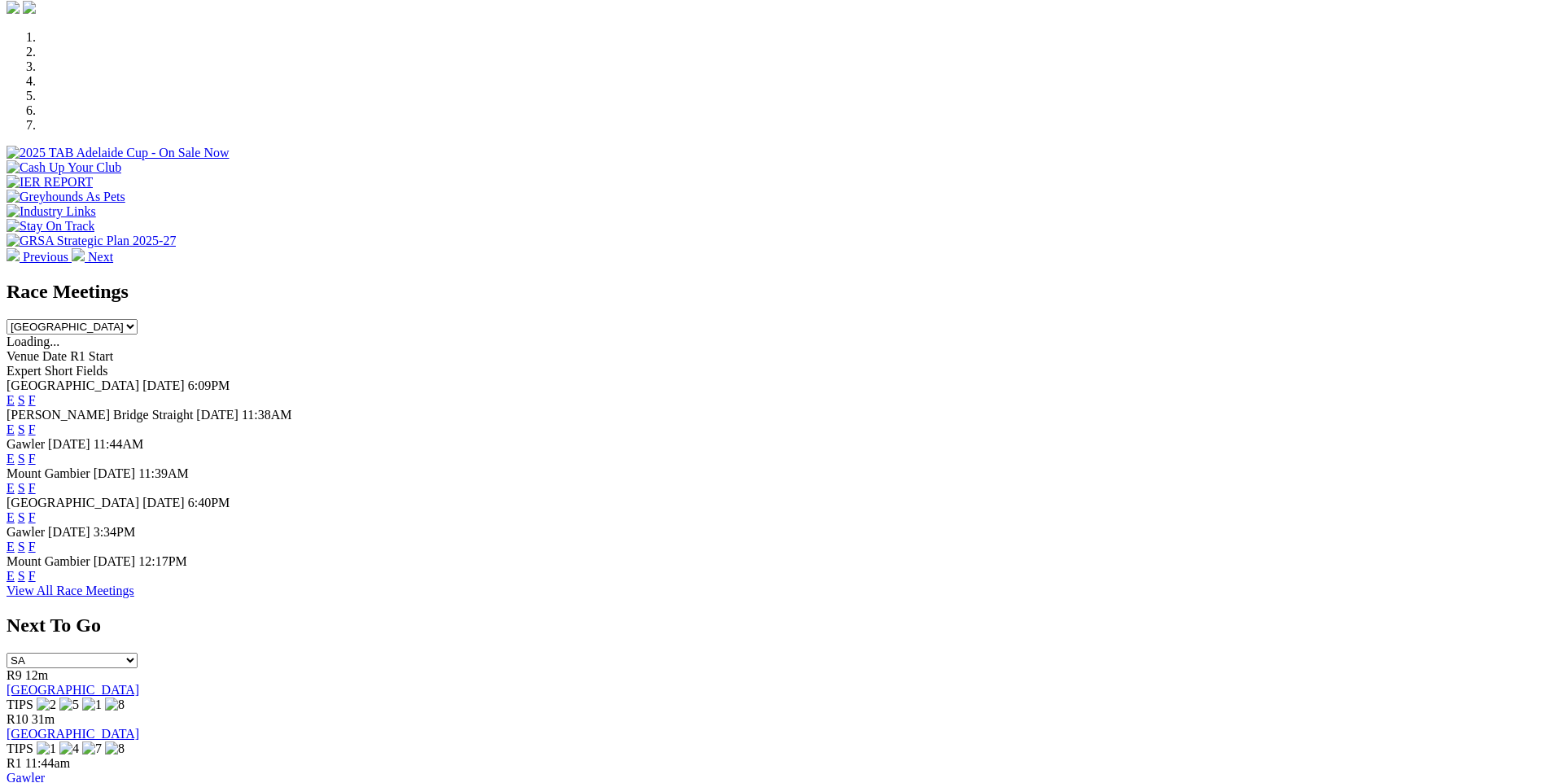
click at [36, 542] on link "F" at bounding box center [31, 547] width 7 height 14
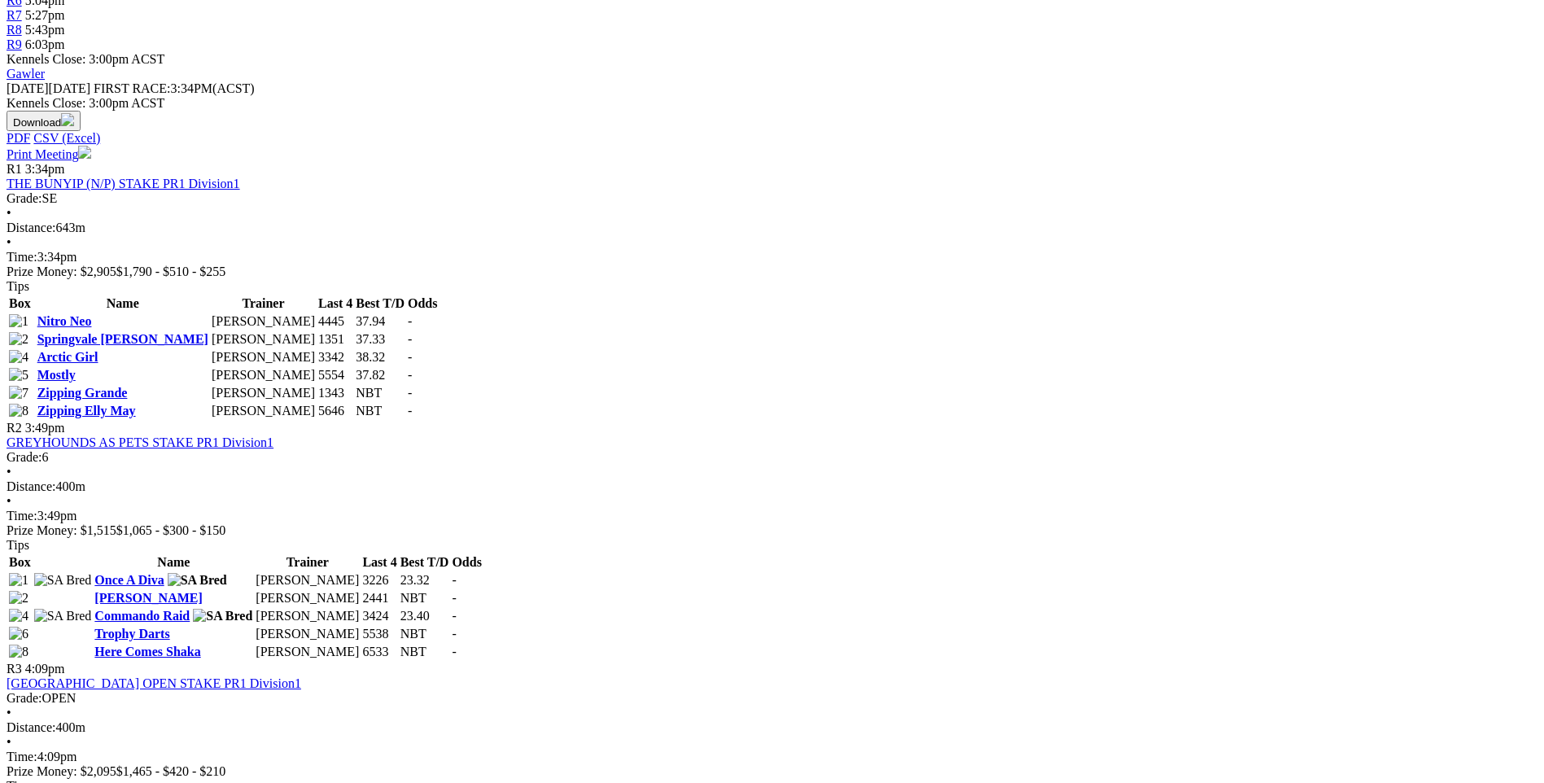
scroll to position [659, 0]
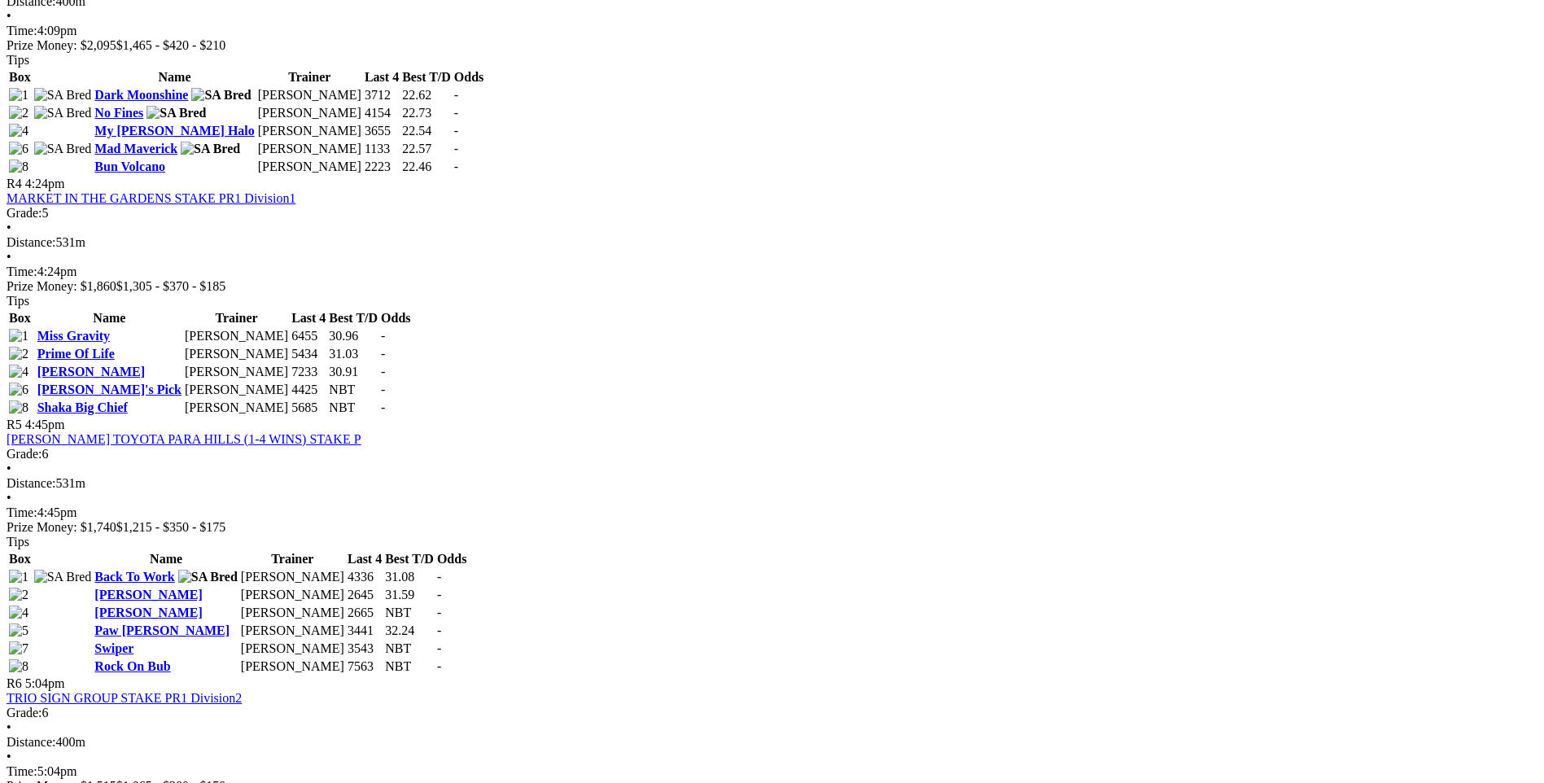
scroll to position [1389, 0]
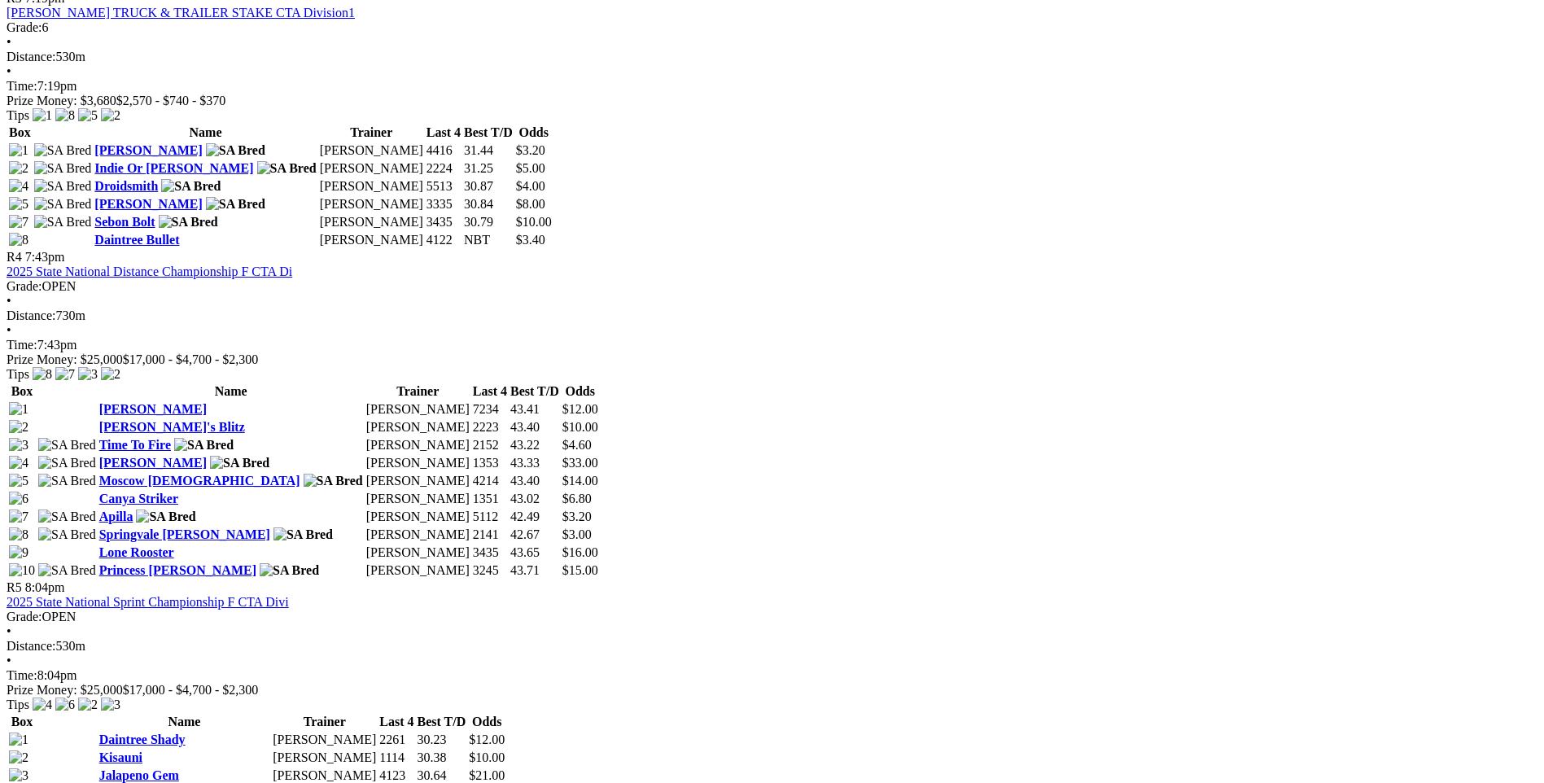
scroll to position [1412, 0]
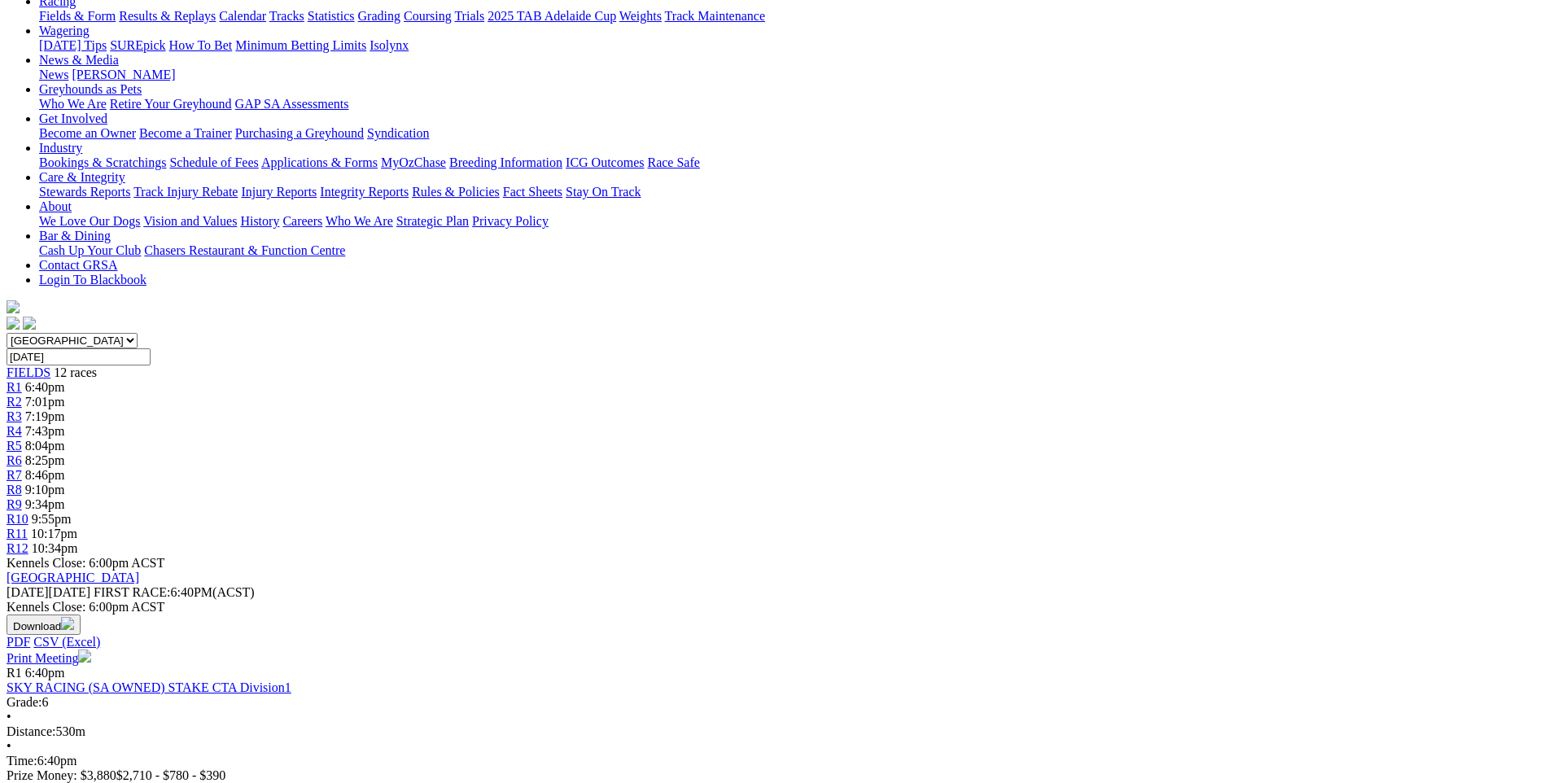
scroll to position [0, 0]
